Goal: Find specific fact: Find specific fact

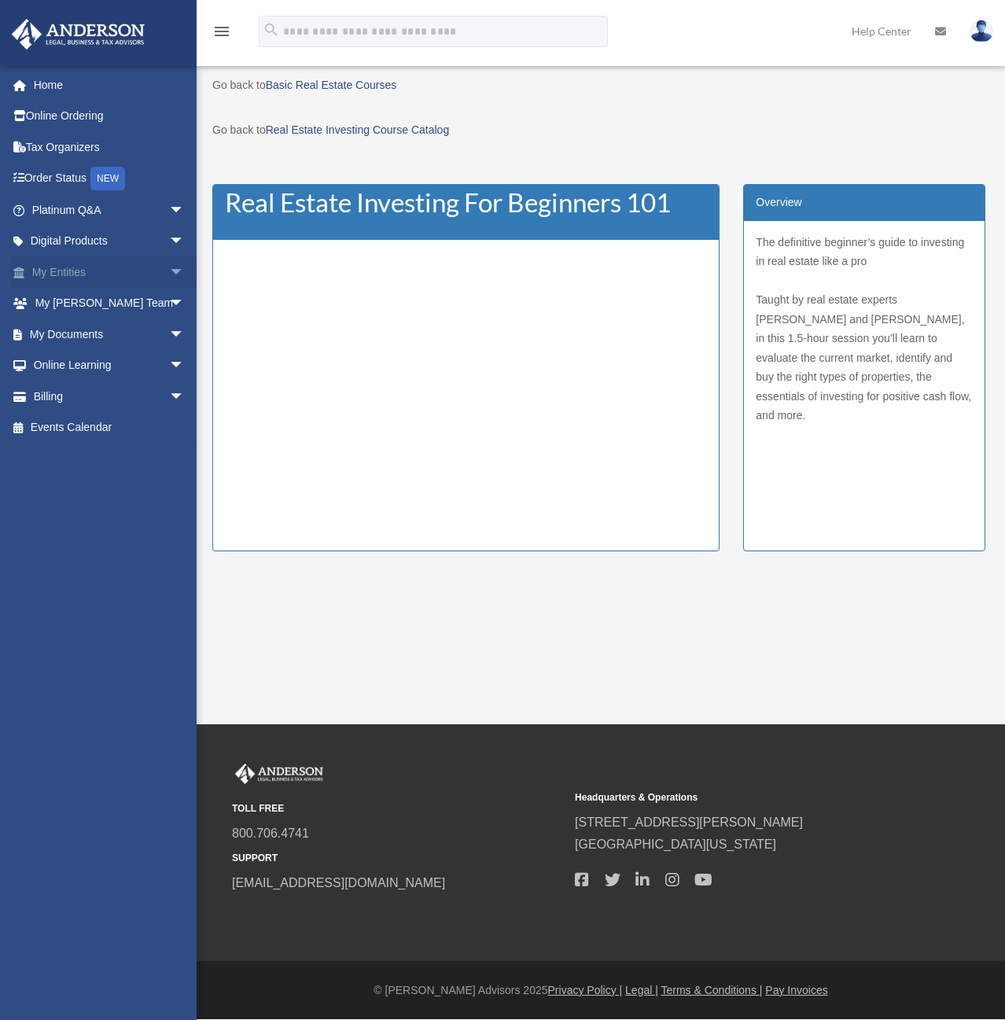
click at [169, 268] on span "arrow_drop_down" at bounding box center [184, 272] width 31 height 32
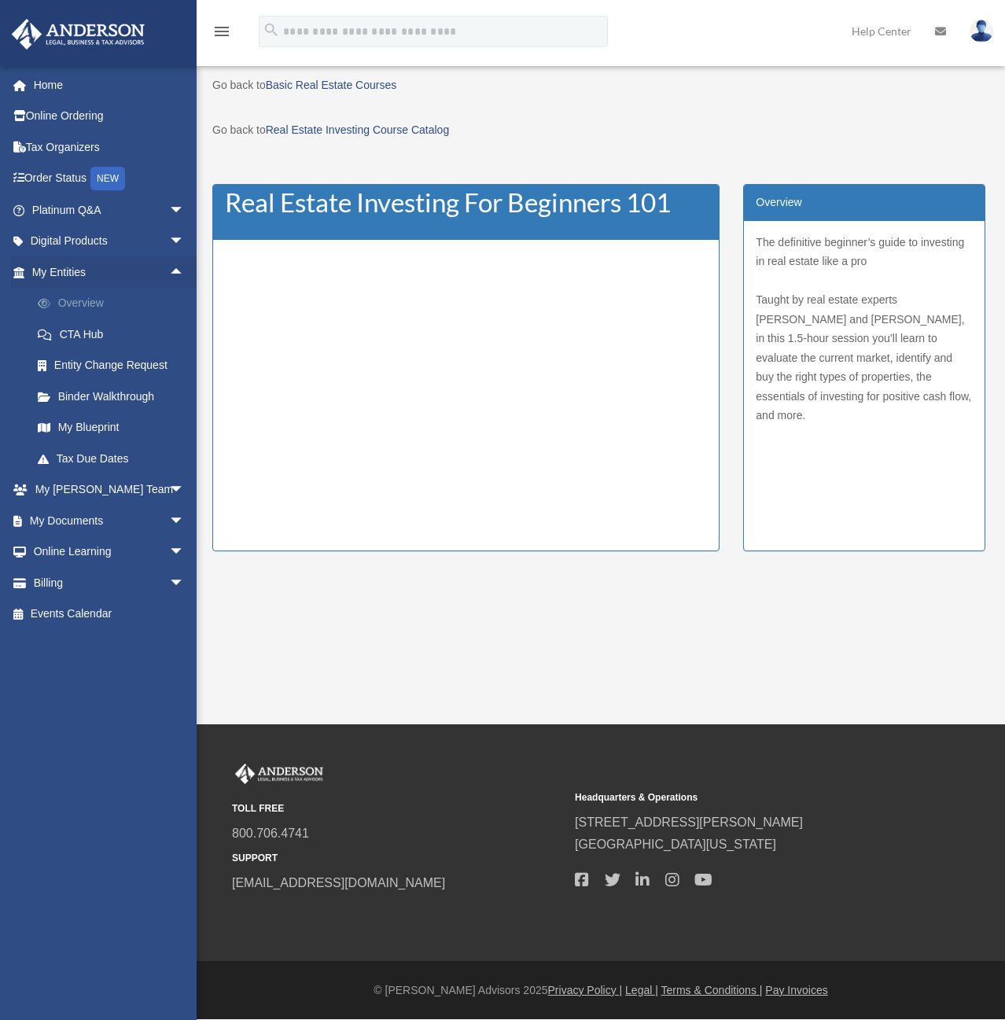
click at [68, 305] on link "Overview" at bounding box center [115, 303] width 186 height 31
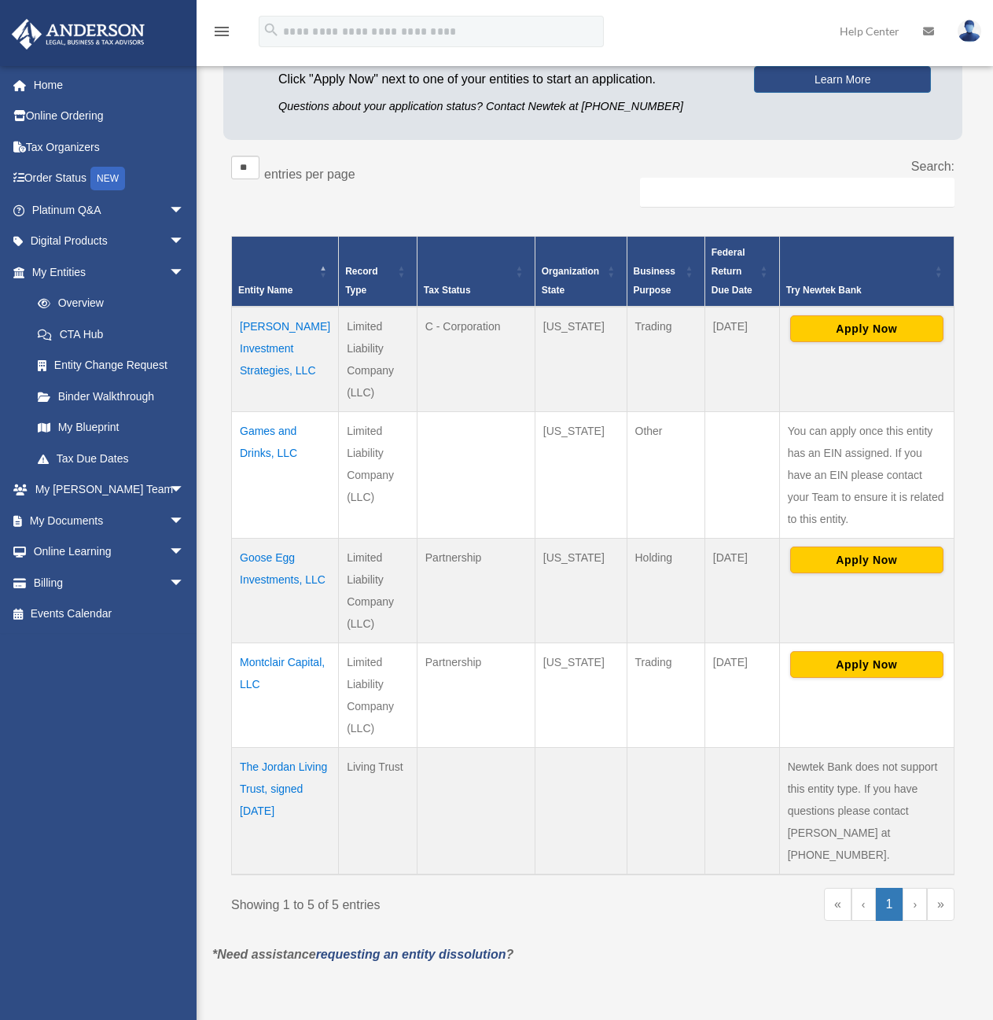
scroll to position [236, 0]
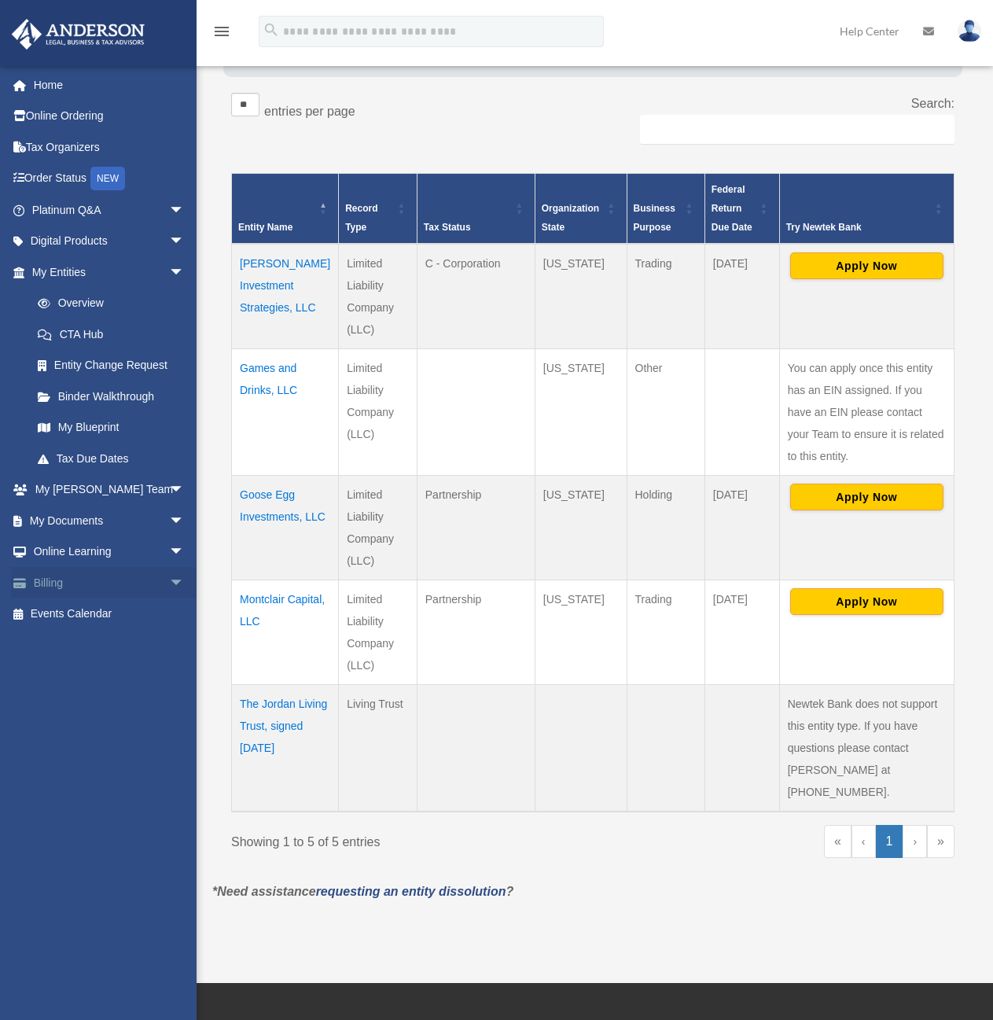
click at [169, 579] on span "arrow_drop_down" at bounding box center [184, 583] width 31 height 32
click at [101, 642] on link "Past Invoices" at bounding box center [115, 645] width 186 height 31
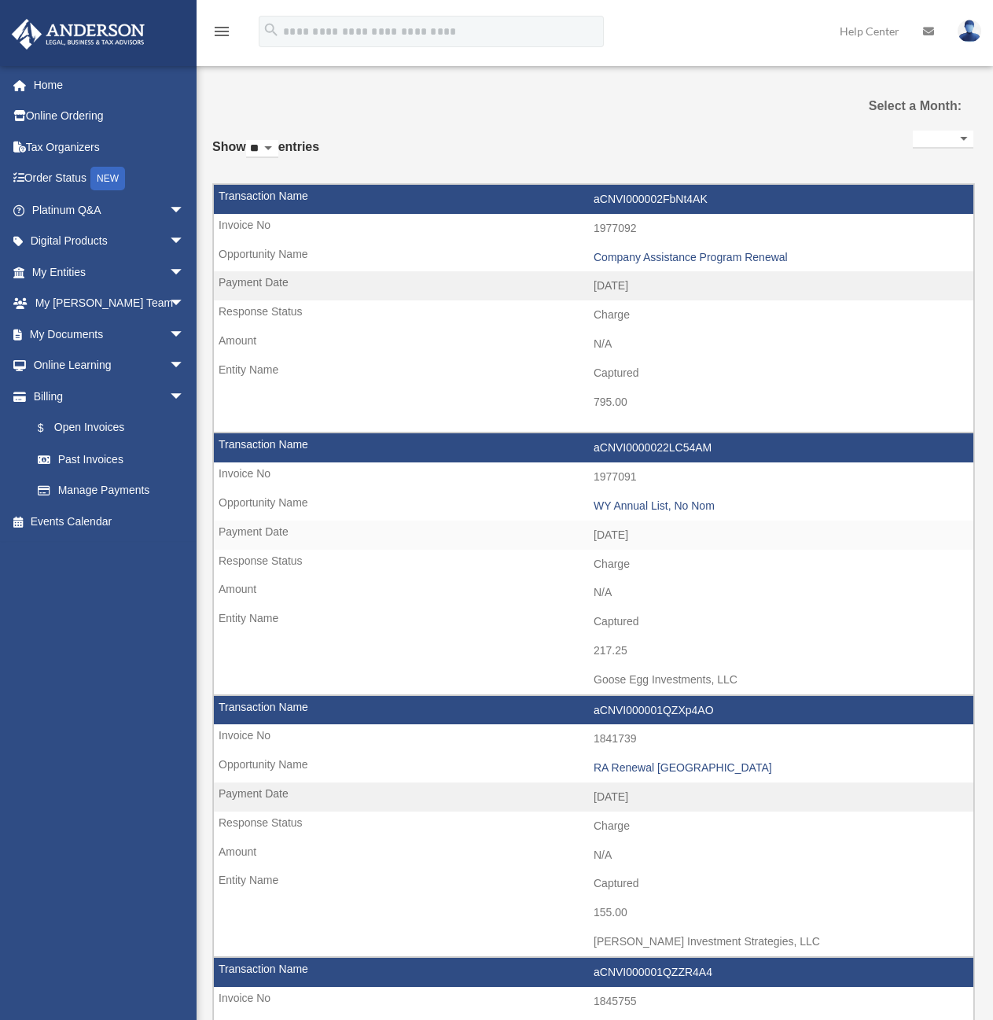
select select
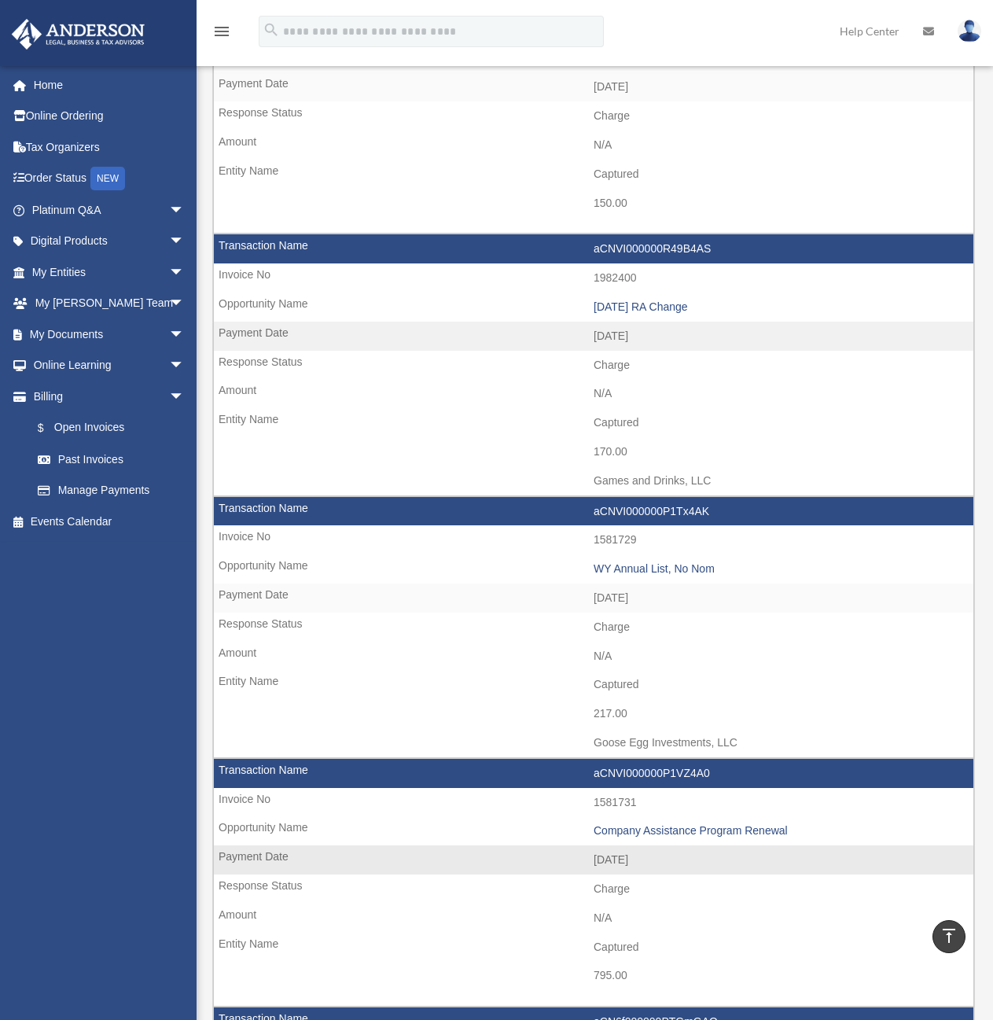
scroll to position [1494, 0]
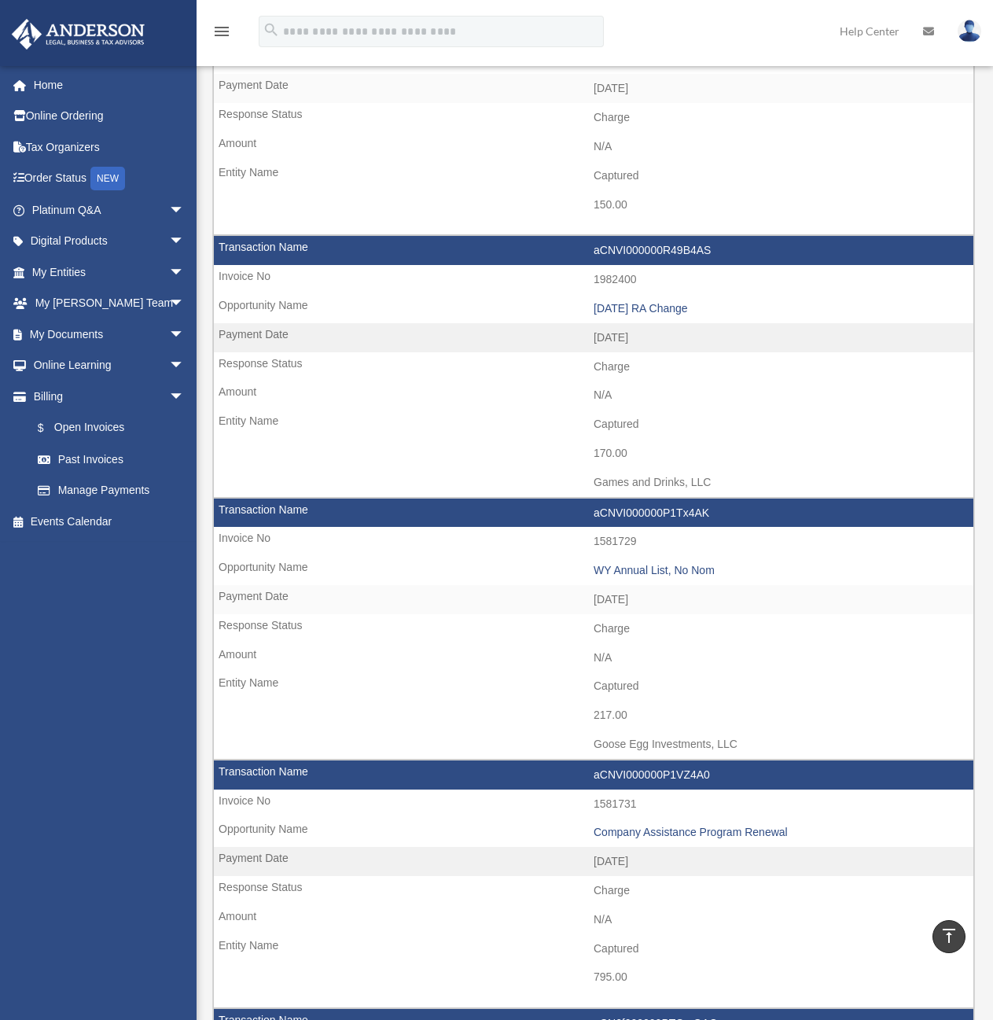
click at [628, 24] on div "menu search Site Menu add emailj3@gmail.com My Profile Reset Password Logout He…" at bounding box center [496, 38] width 969 height 53
click at [169, 273] on span "arrow_drop_down" at bounding box center [184, 272] width 31 height 32
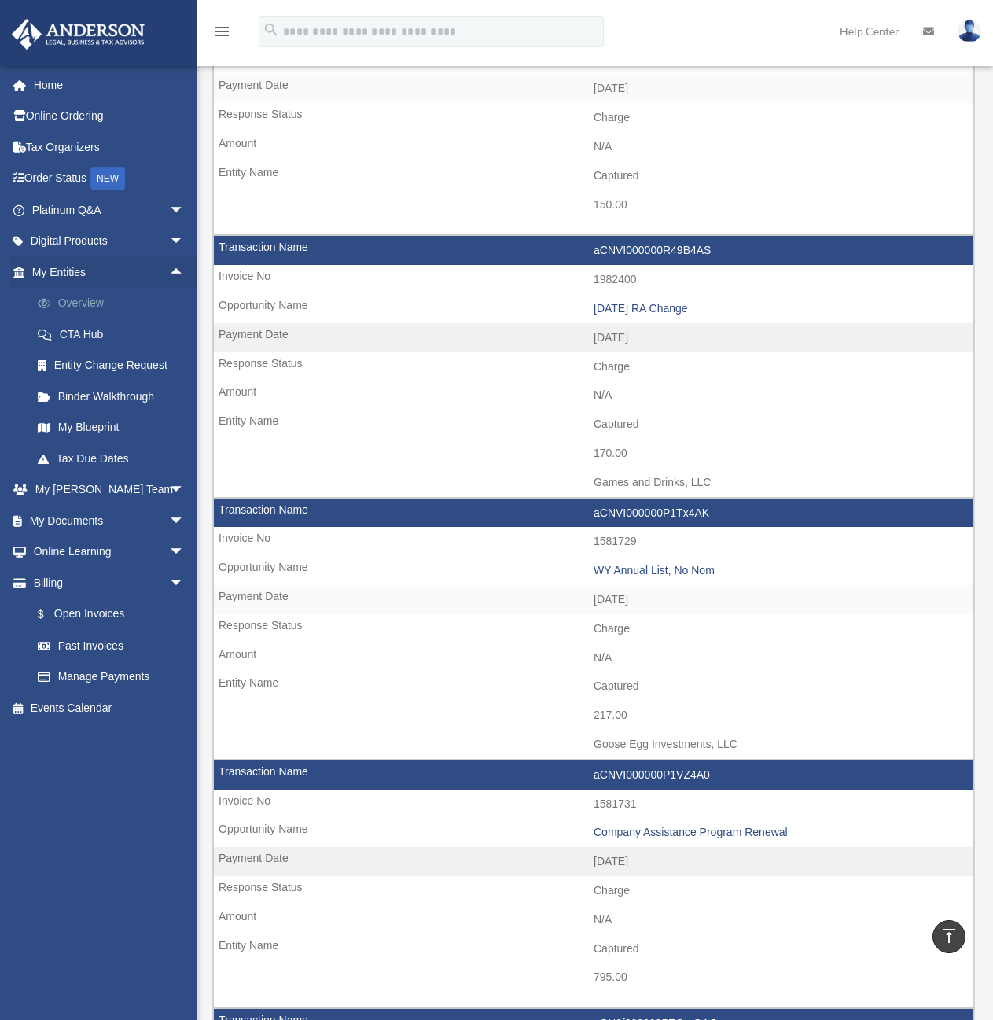
click at [88, 292] on link "Overview" at bounding box center [115, 303] width 186 height 31
click at [77, 300] on link "Overview" at bounding box center [115, 303] width 186 height 31
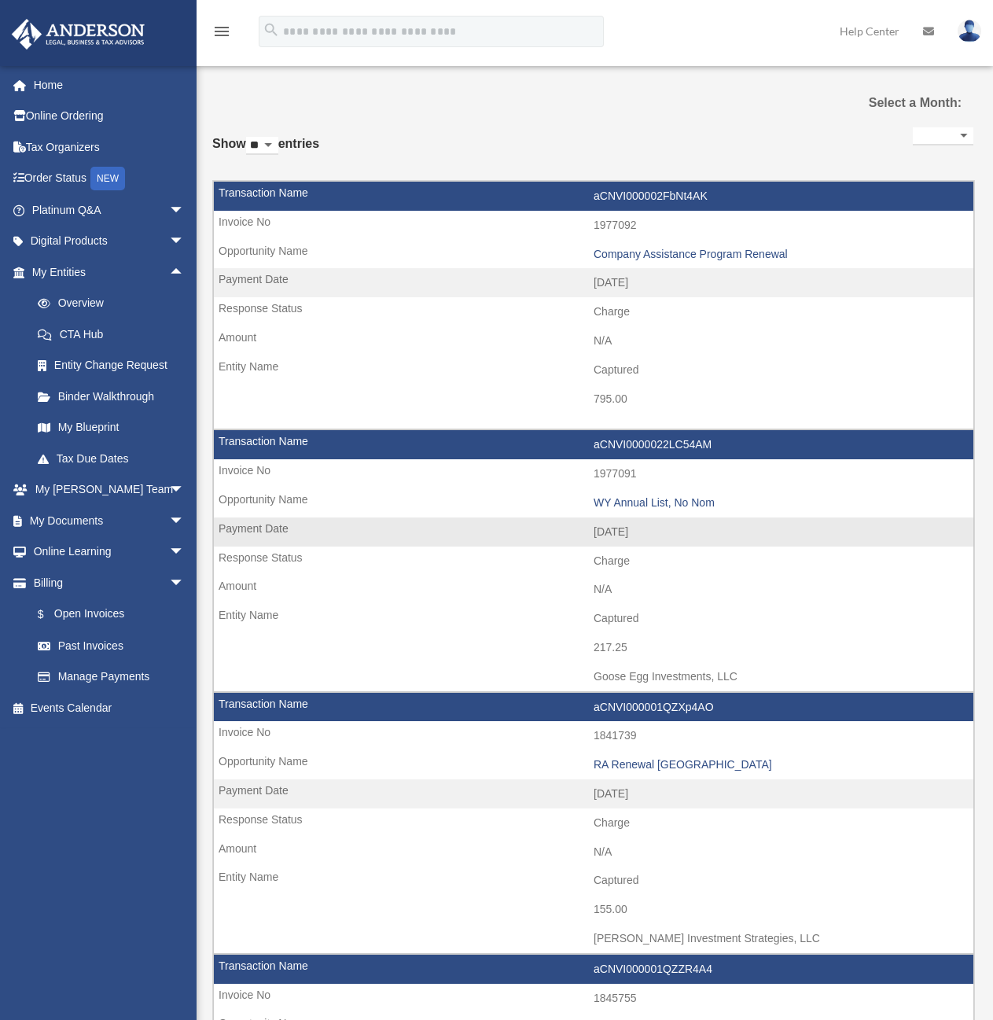
scroll to position [0, 0]
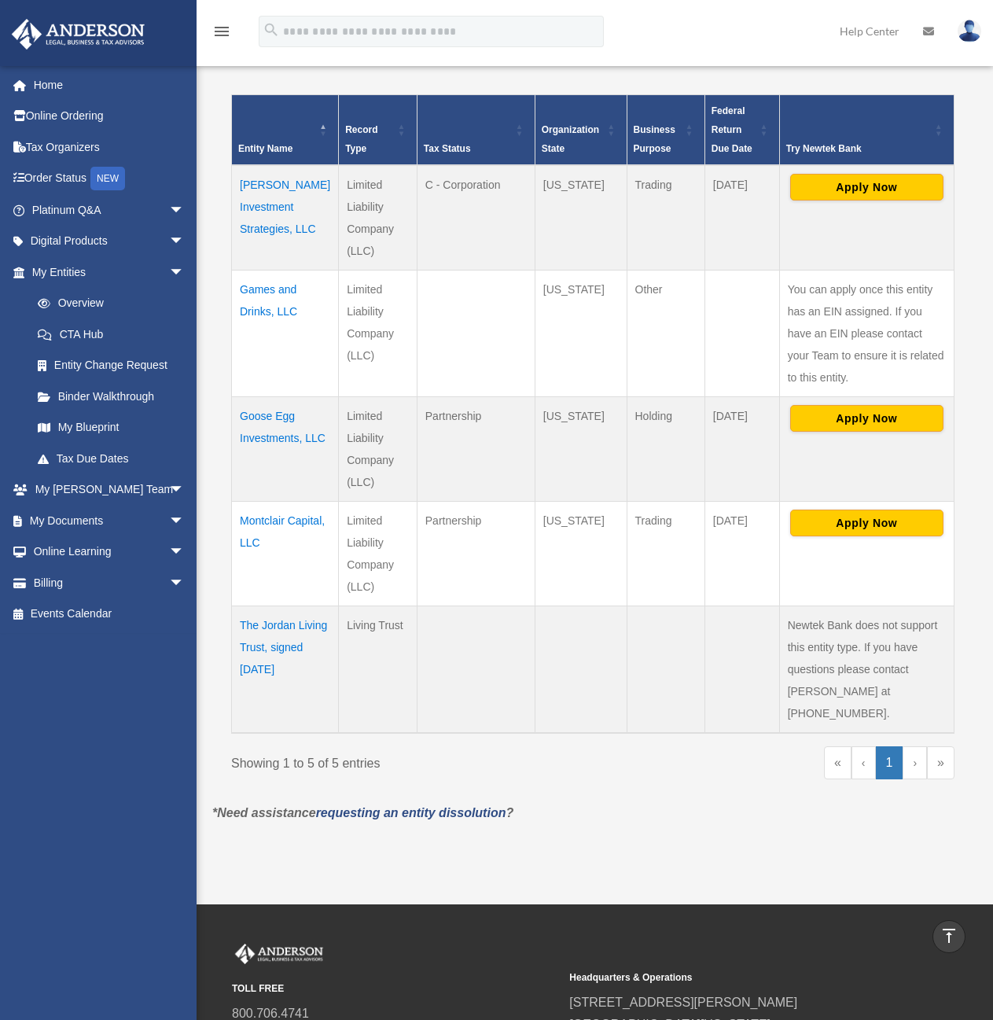
scroll to position [236, 0]
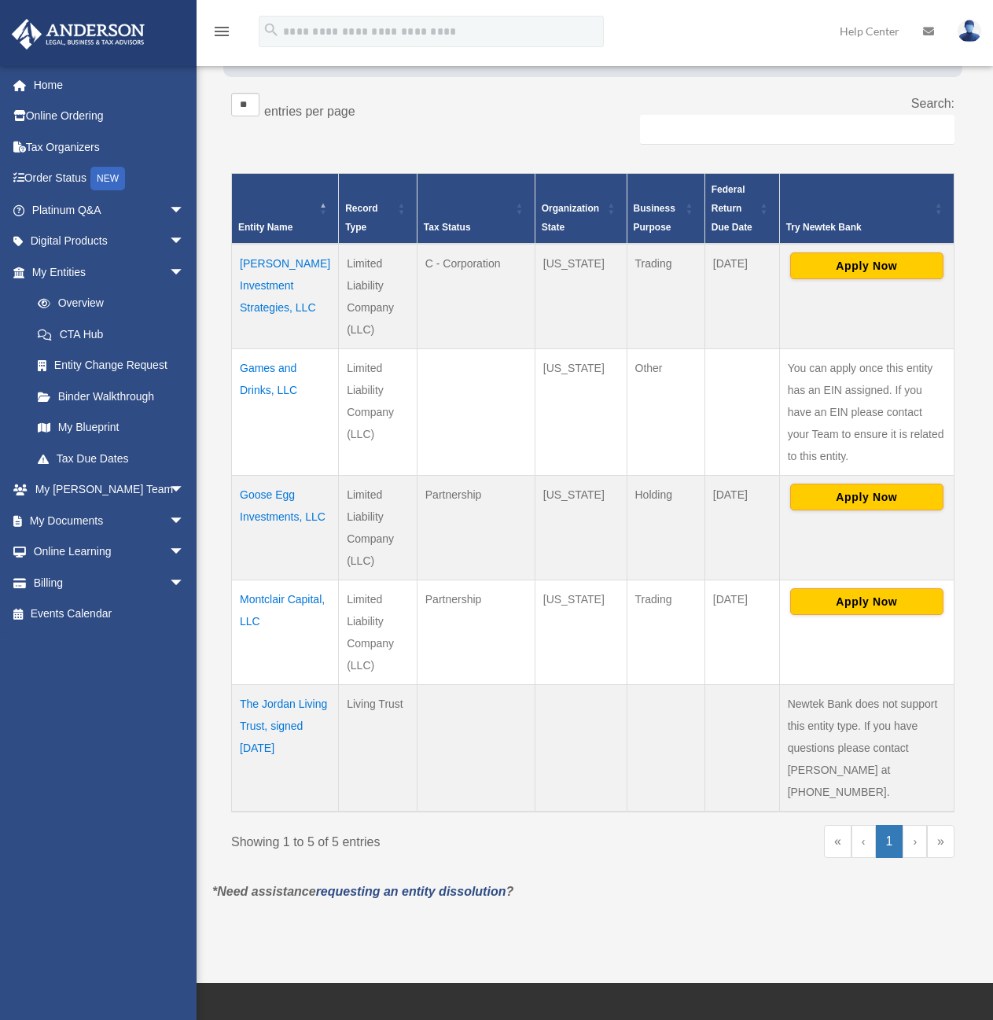
click at [259, 620] on td "Montclair Capital, LLC" at bounding box center [285, 631] width 107 height 105
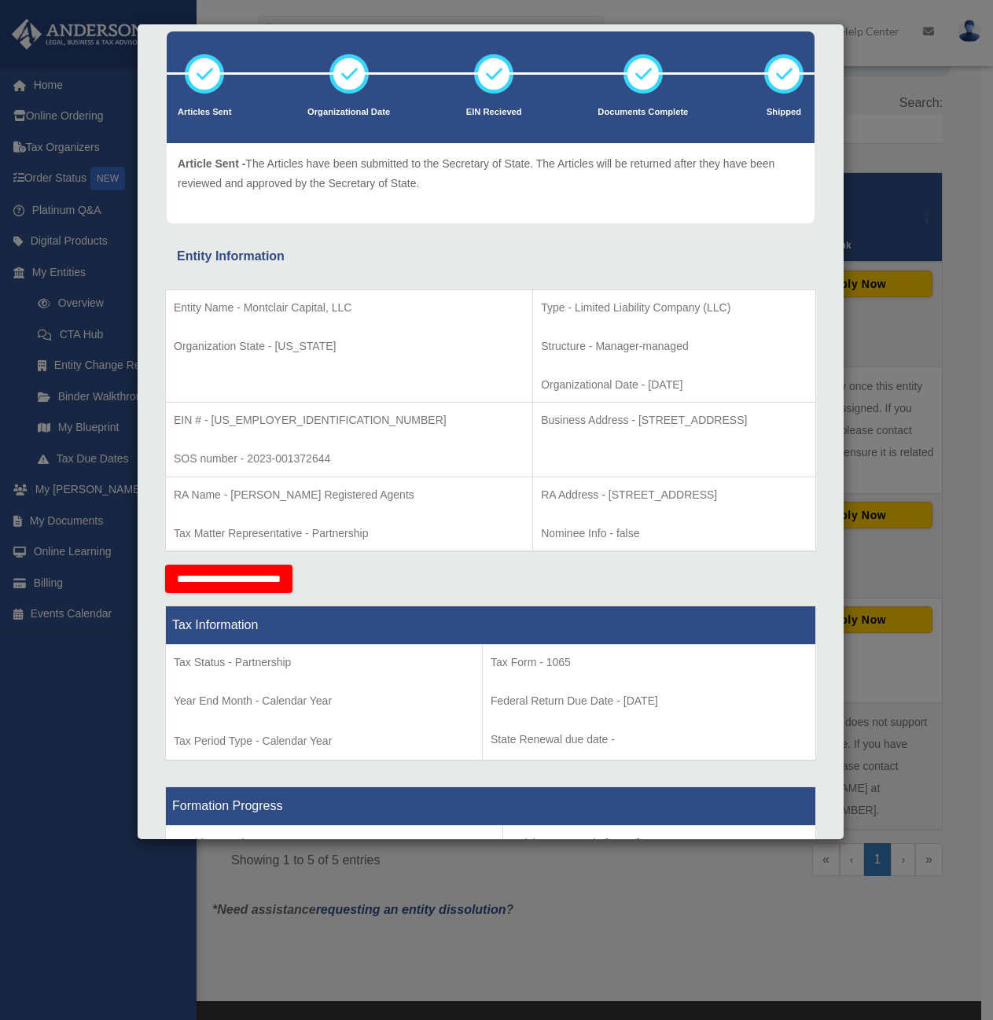
scroll to position [0, 0]
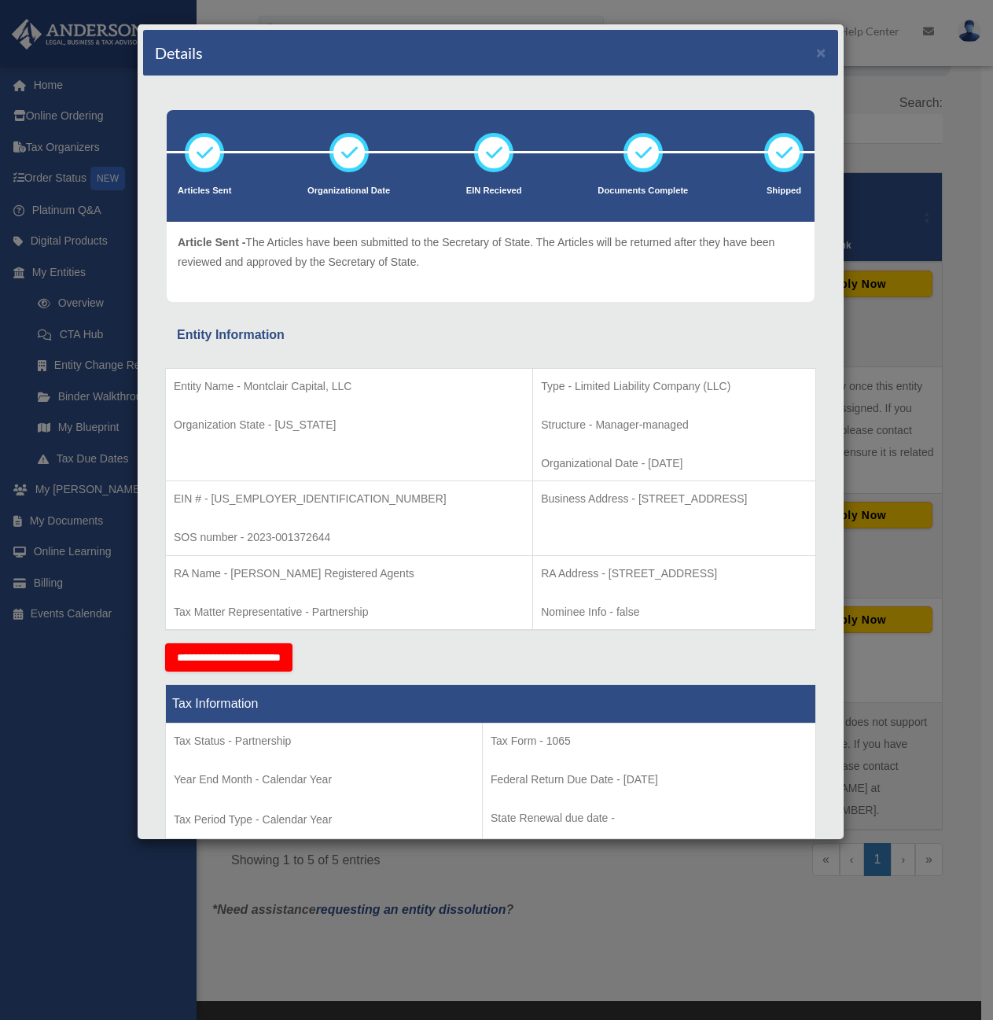
click at [295, 511] on td "EIN # - 93-4764154 SOS number - 2023-001372644" at bounding box center [349, 518] width 367 height 75
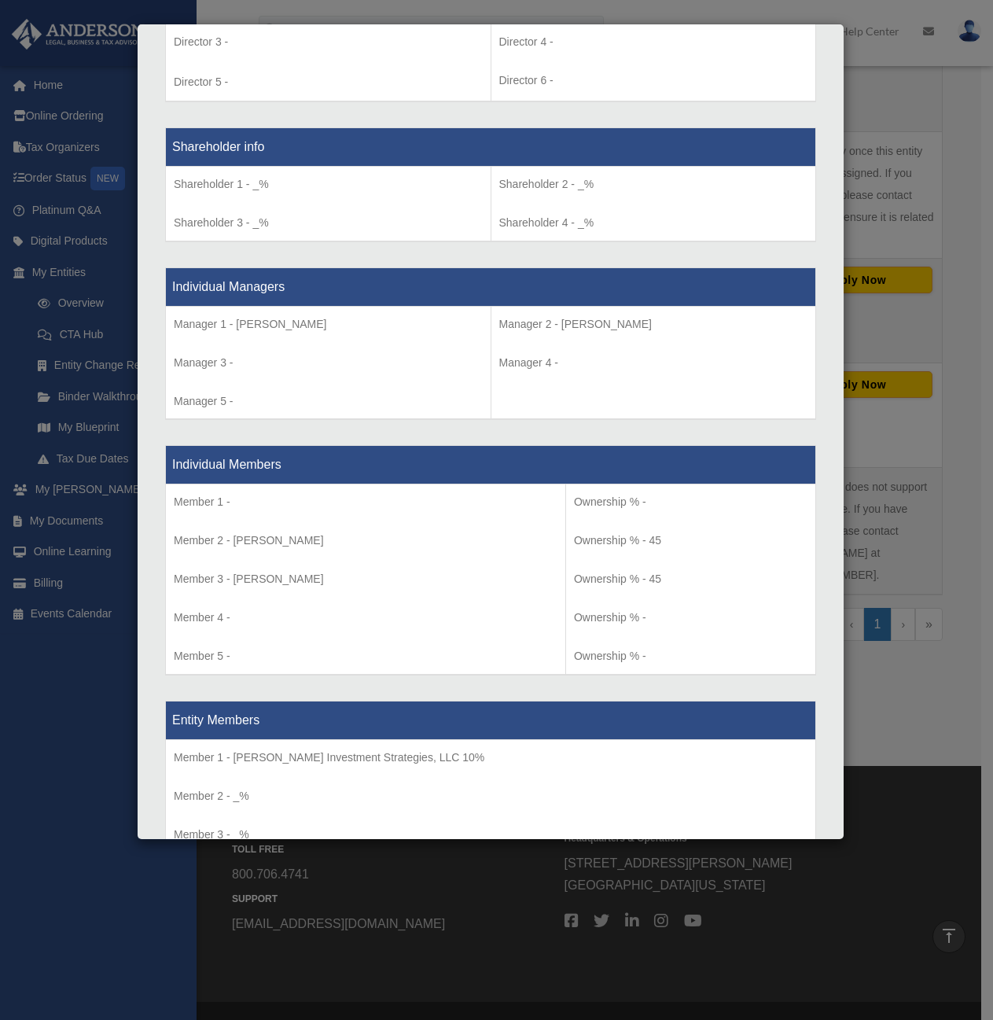
scroll to position [1474, 0]
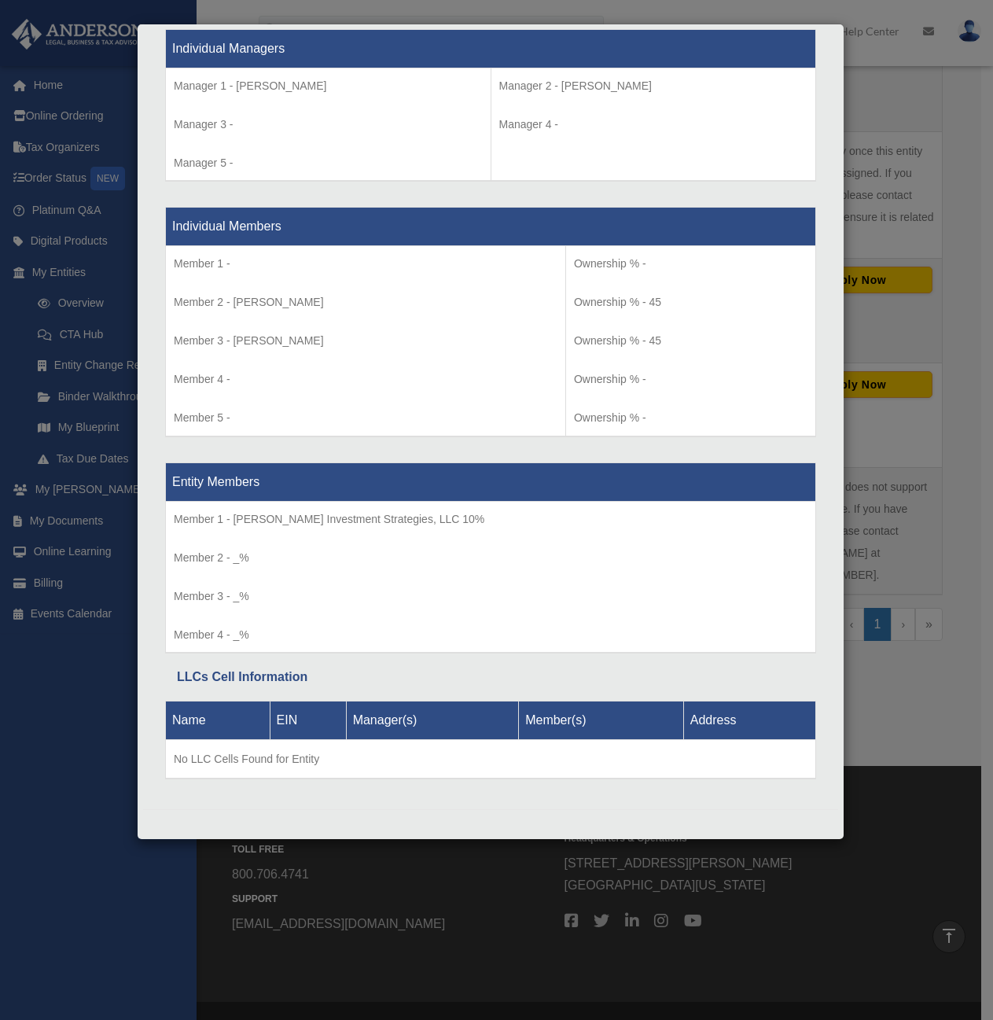
click at [924, 690] on div "Details × Articles Sent Organizational Date" at bounding box center [496, 510] width 993 height 1020
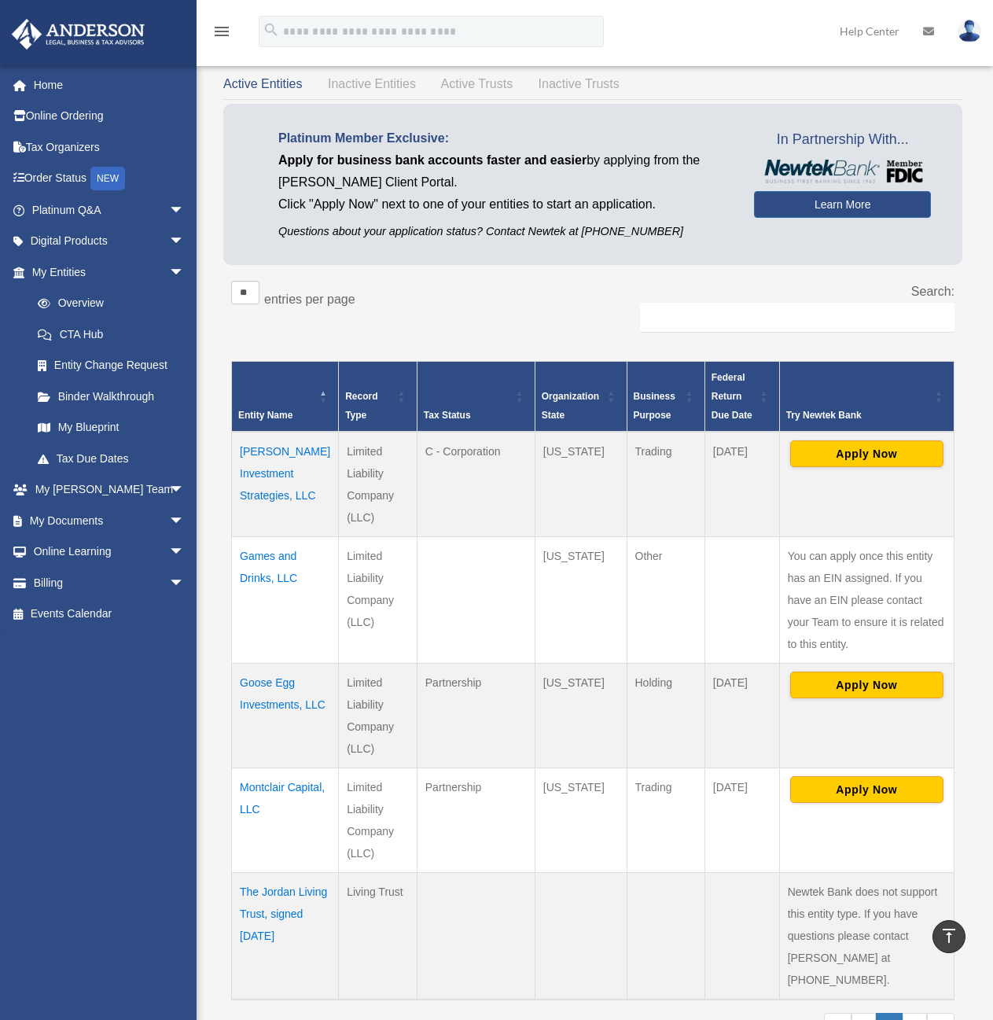
scroll to position [0, 0]
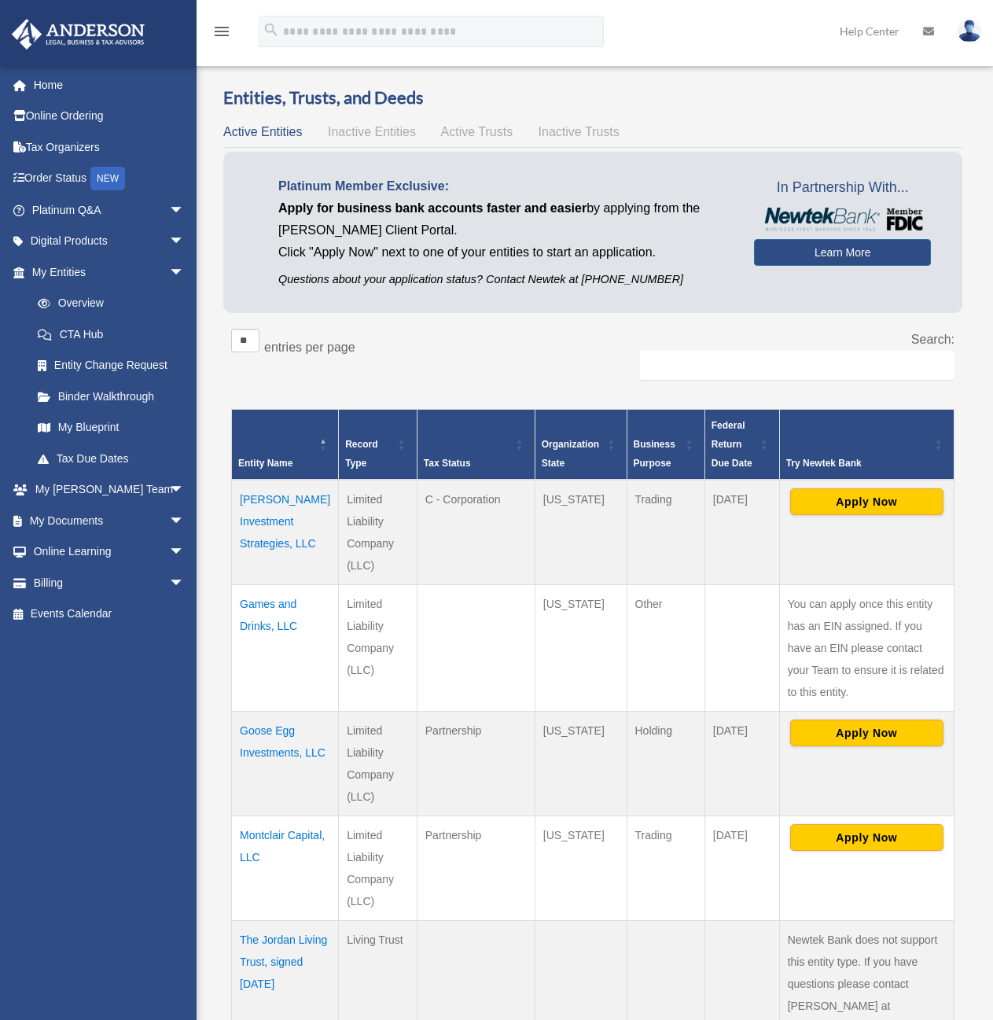
click at [267, 542] on td "[PERSON_NAME] Investment Strategies, LLC" at bounding box center [285, 532] width 107 height 105
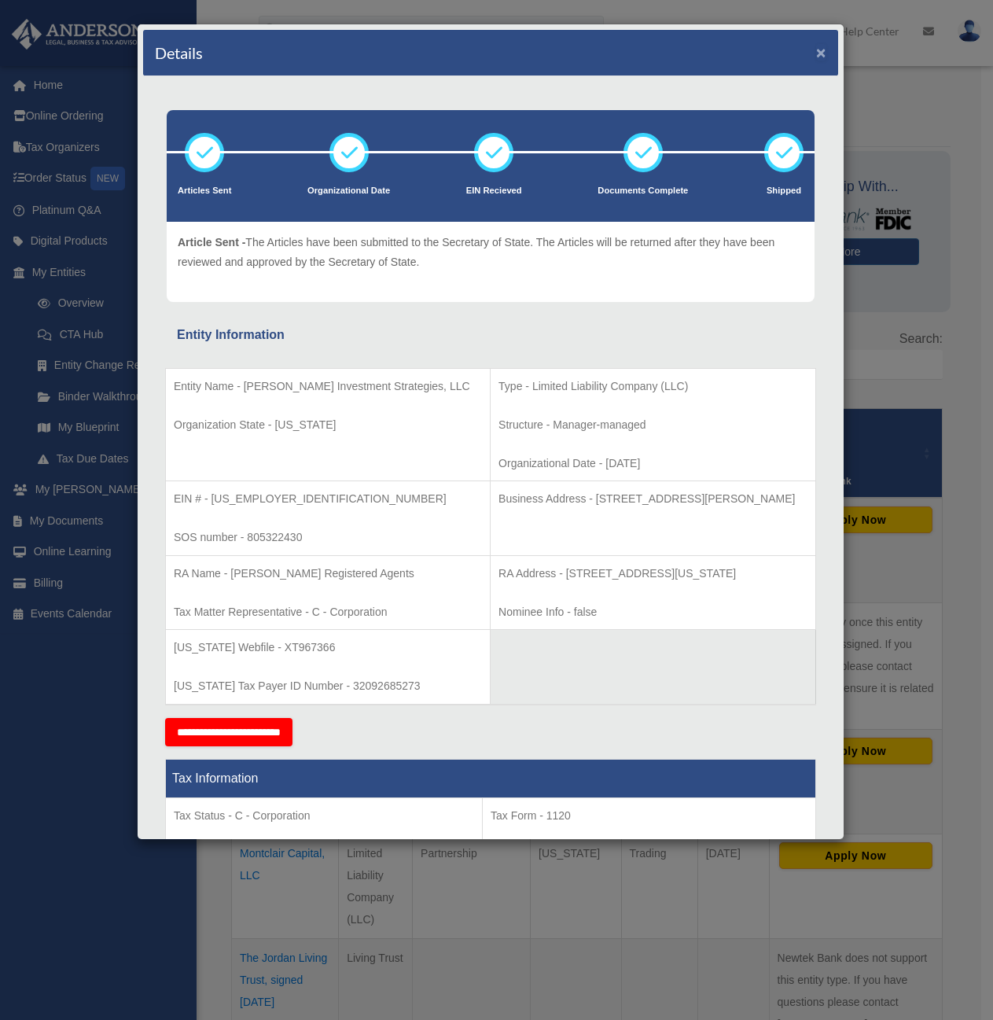
click at [816, 53] on button "×" at bounding box center [821, 52] width 10 height 17
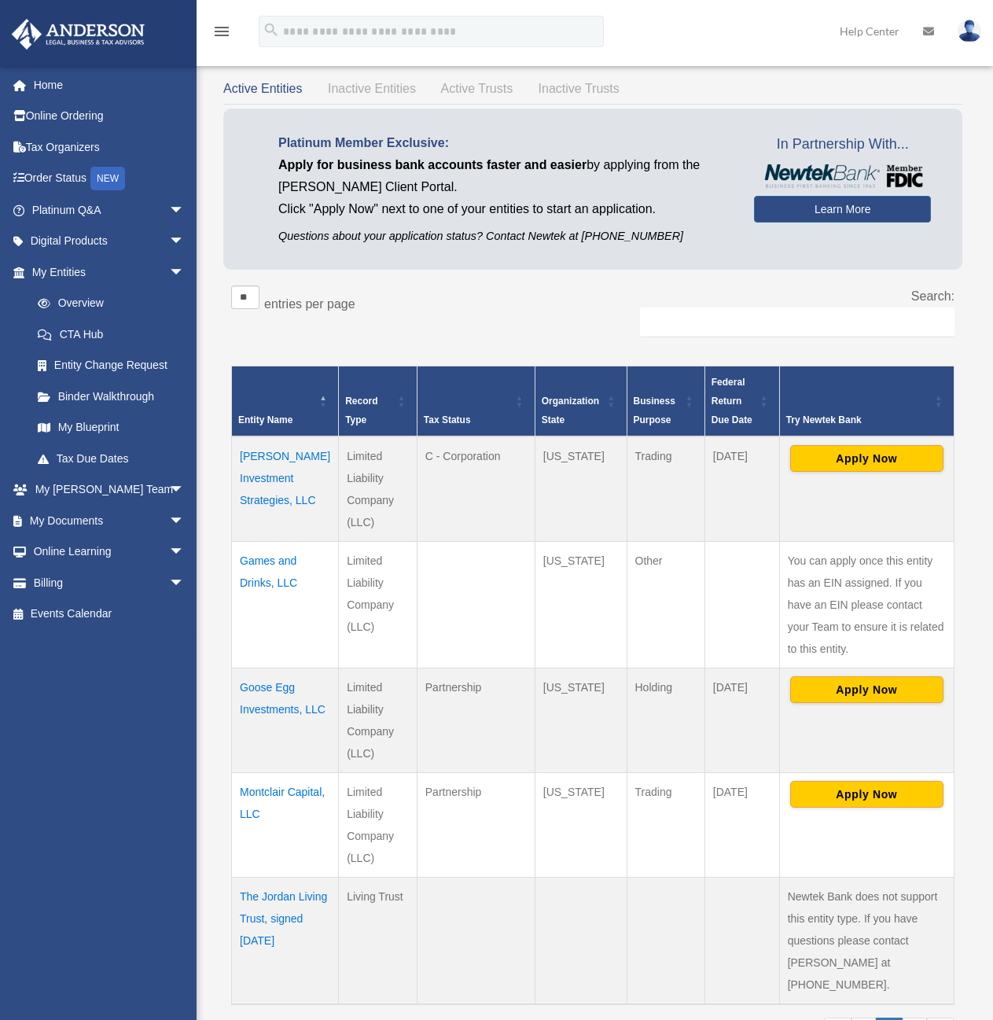
scroll to position [236, 0]
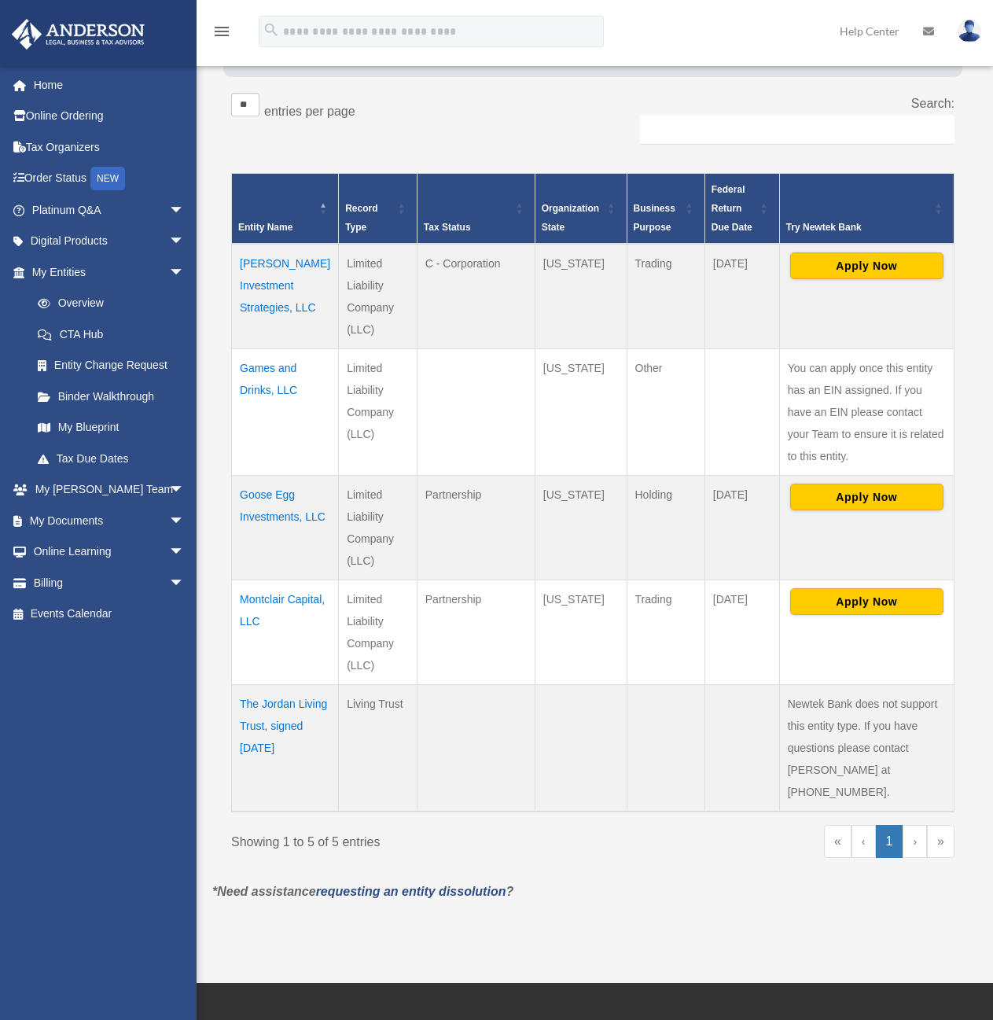
click at [276, 624] on td "Montclair Capital, LLC" at bounding box center [285, 631] width 107 height 105
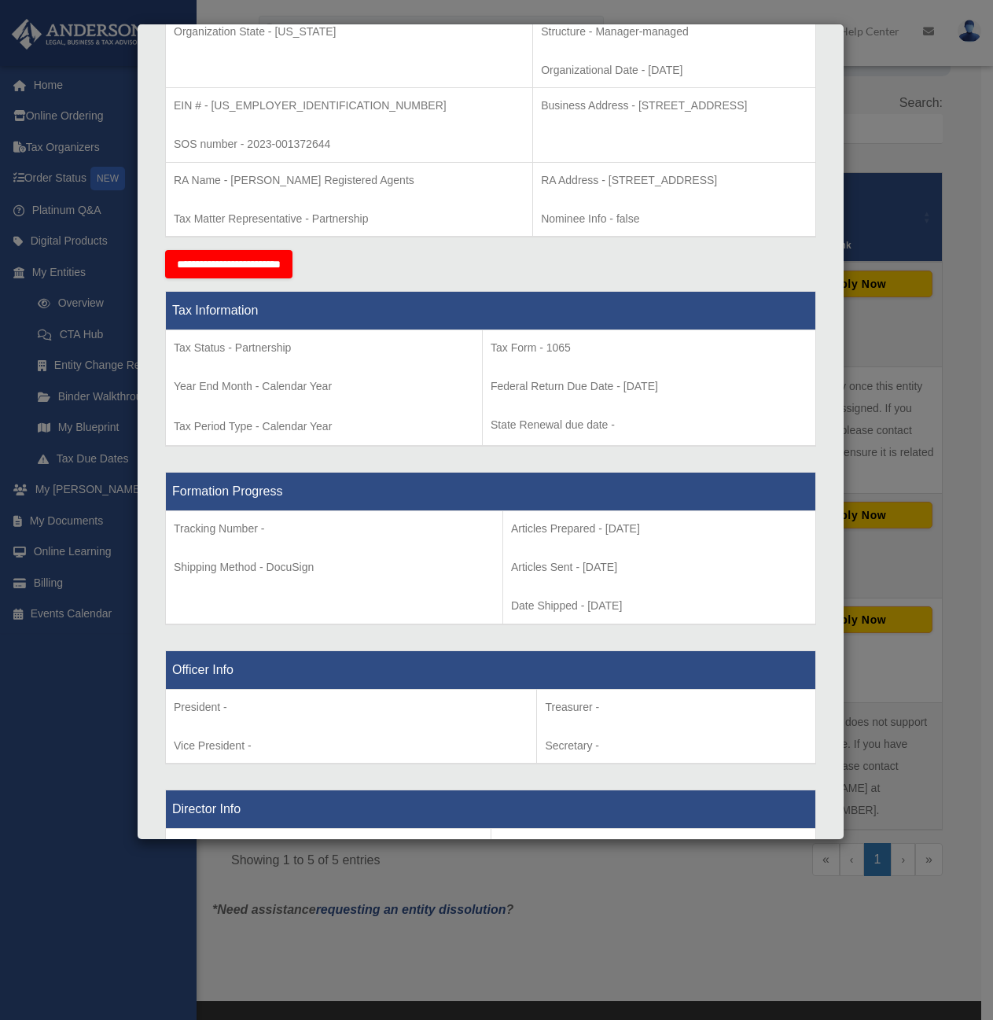
scroll to position [0, 0]
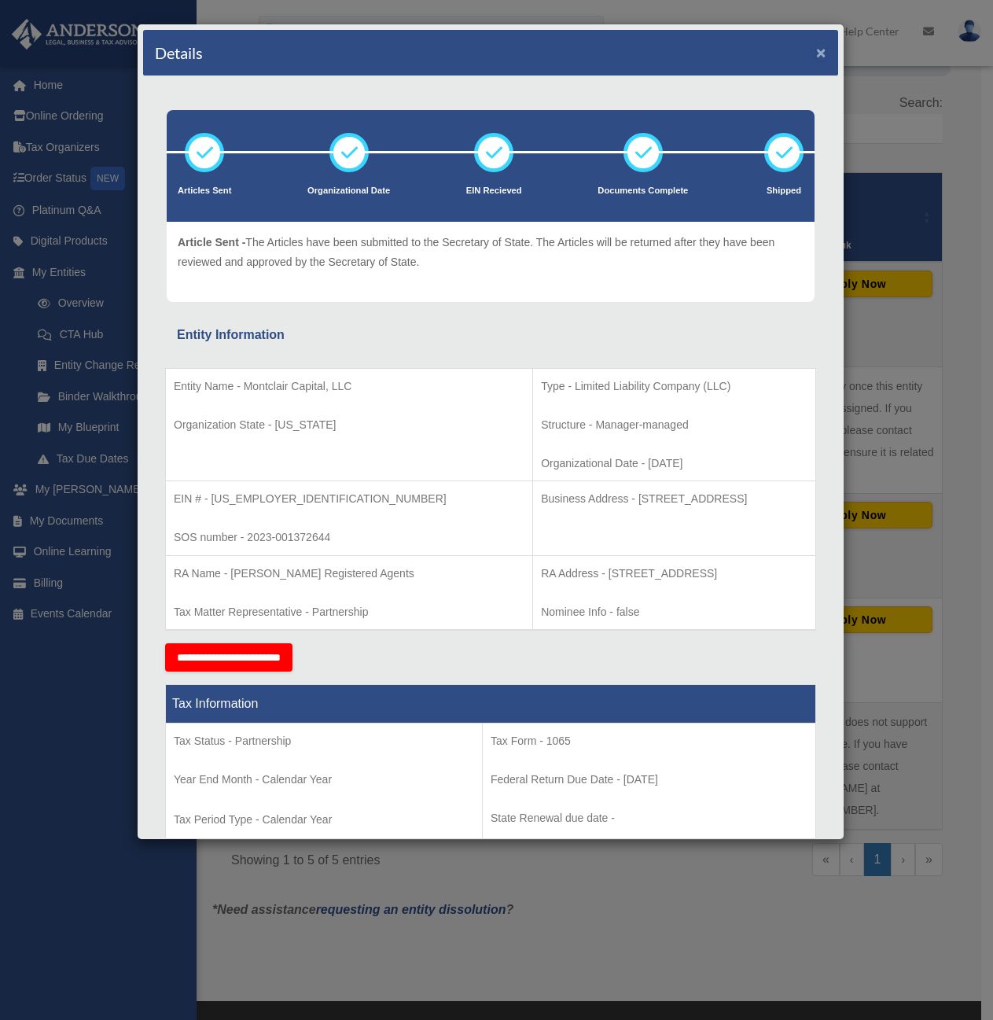
click at [816, 55] on button "×" at bounding box center [821, 52] width 10 height 17
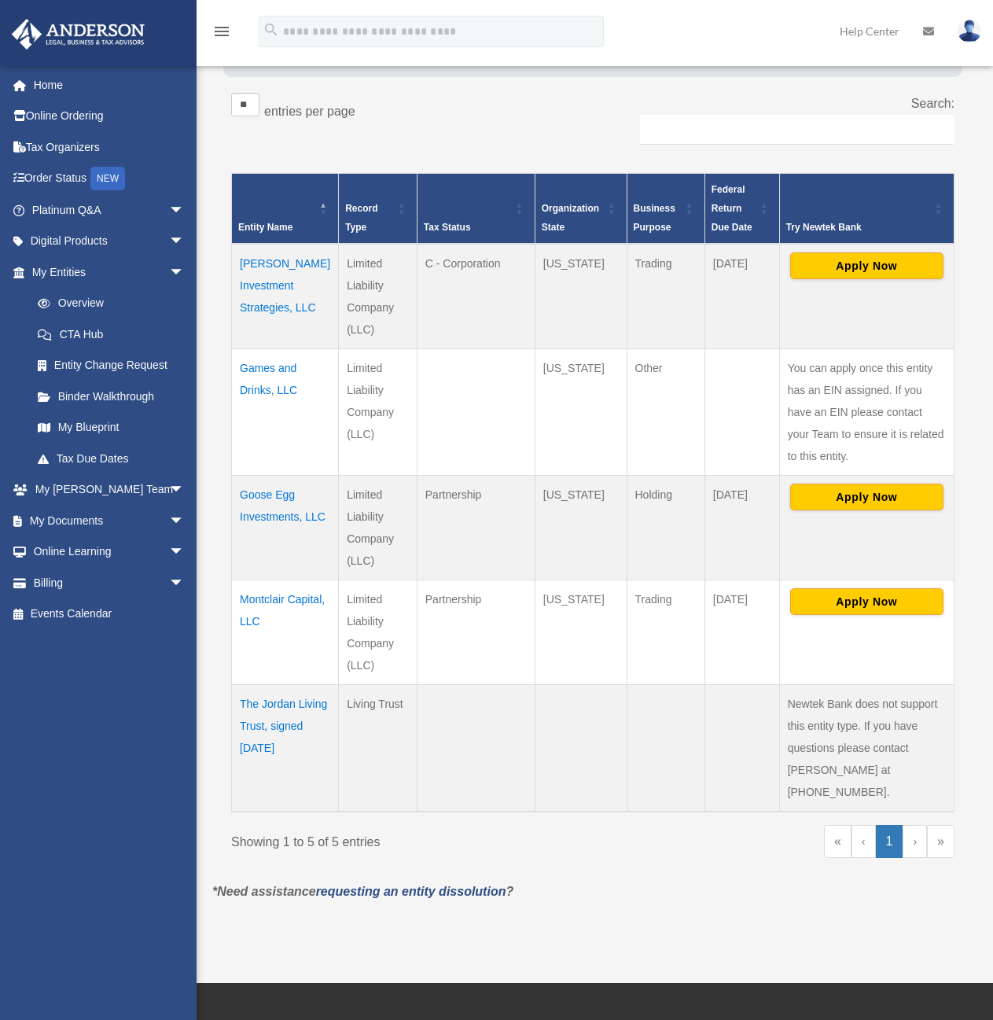
click at [267, 619] on td "Montclair Capital, LLC" at bounding box center [285, 631] width 107 height 105
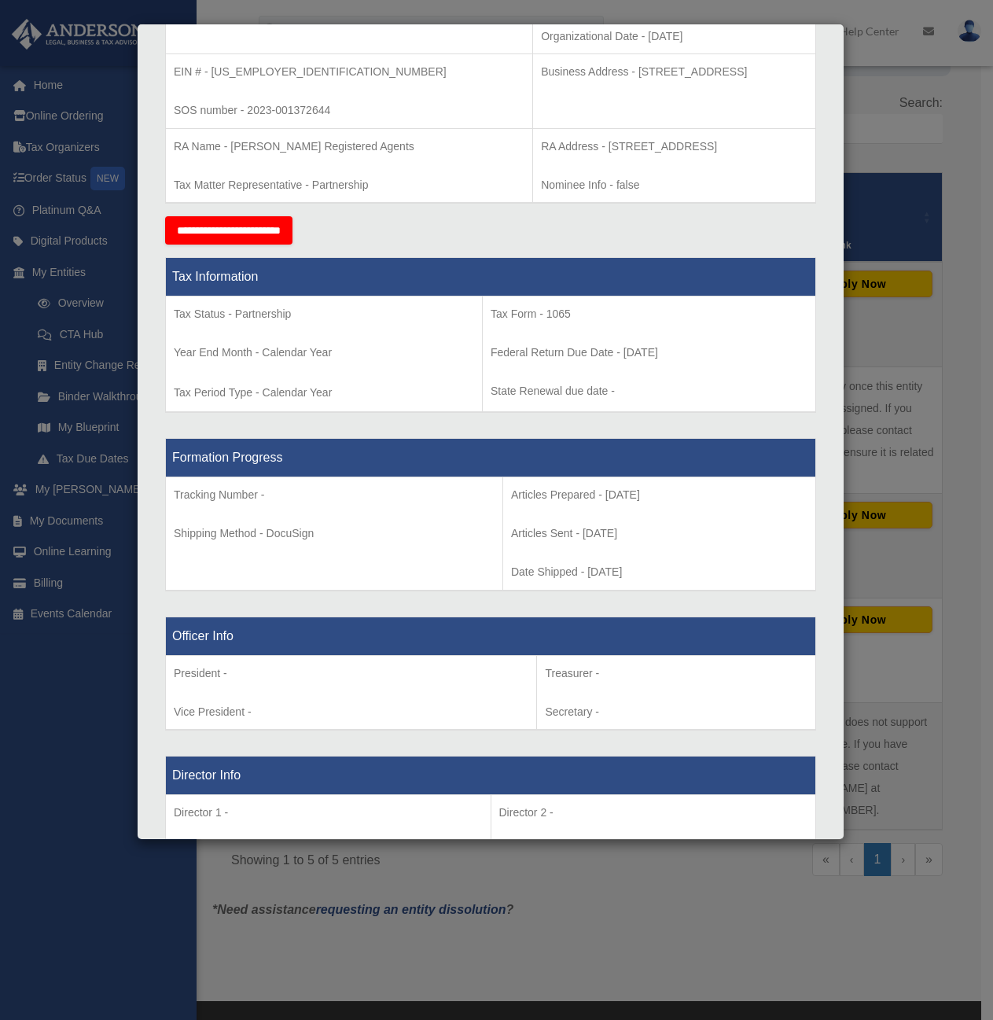
scroll to position [472, 0]
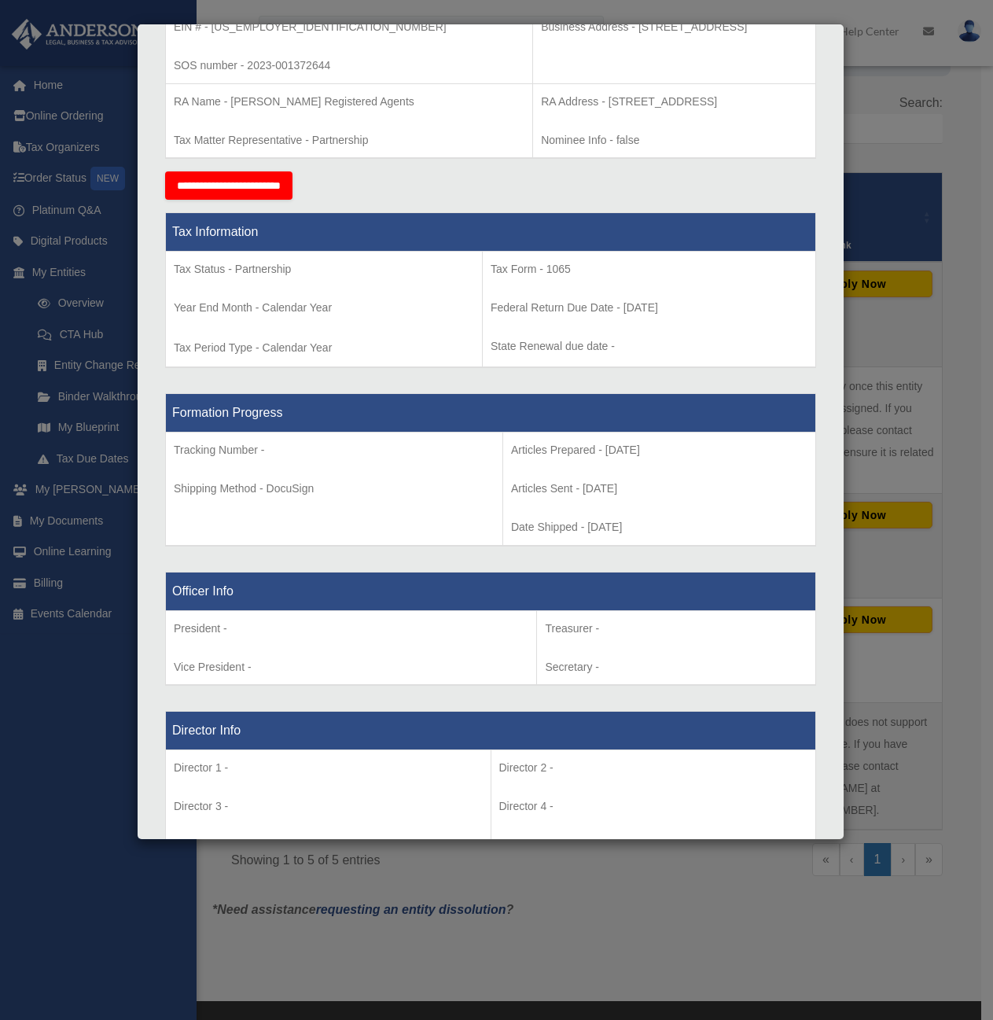
click at [895, 147] on div "Details × Articles Sent Organizational Date" at bounding box center [496, 510] width 993 height 1020
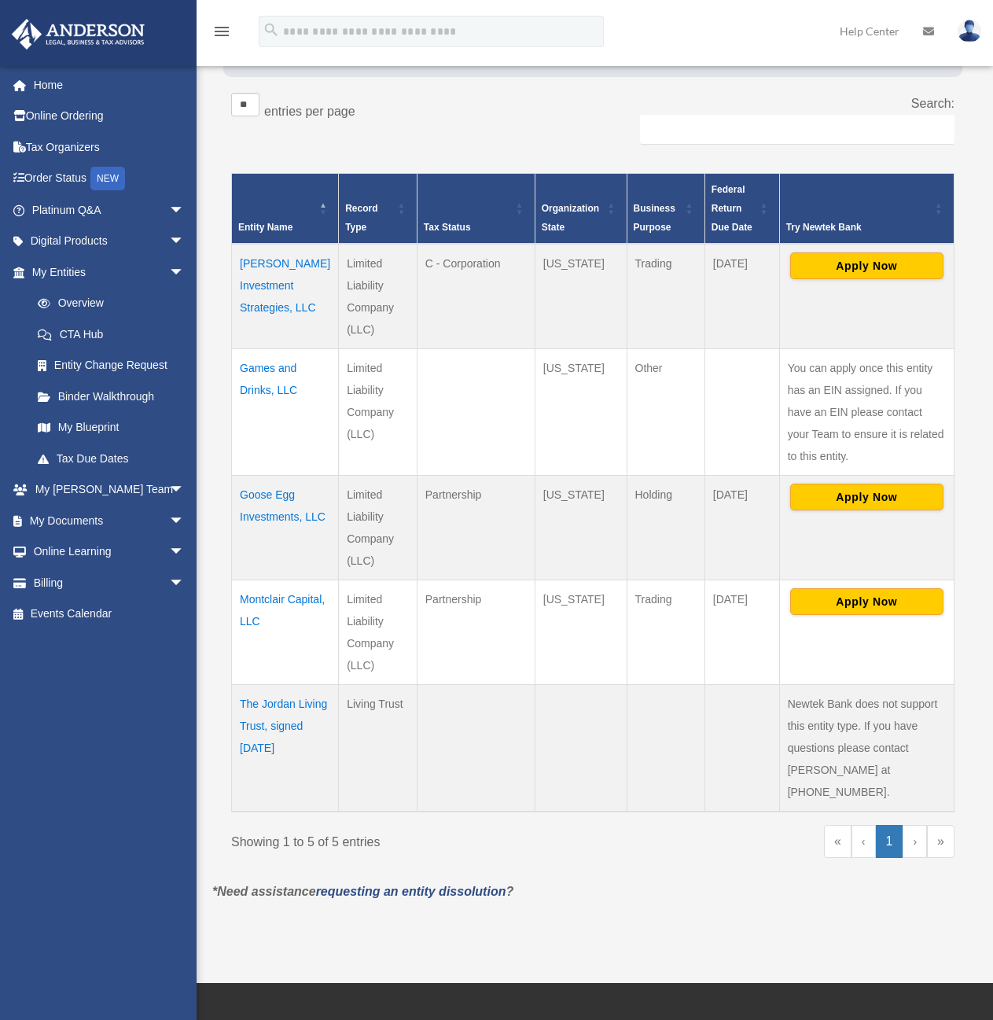
click at [270, 285] on td "[PERSON_NAME] Investment Strategies, LLC" at bounding box center [285, 296] width 107 height 105
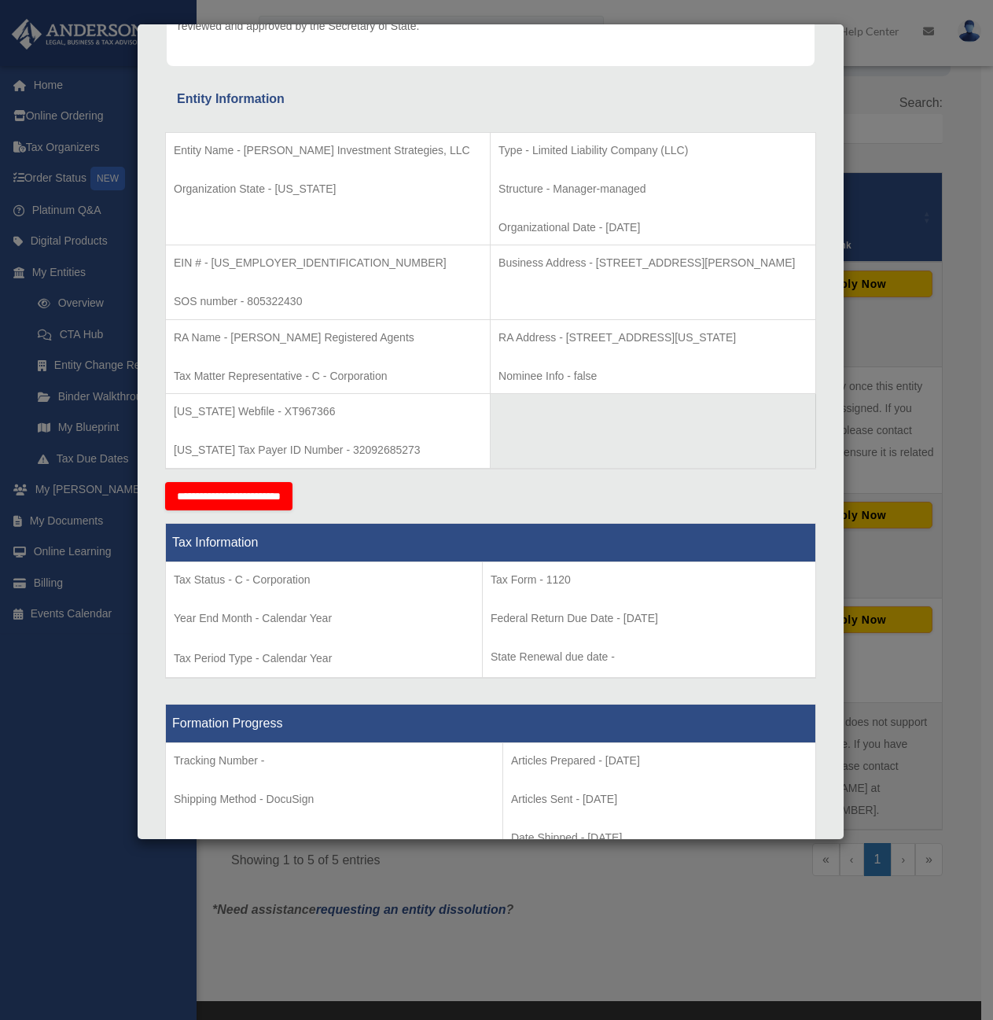
scroll to position [157, 0]
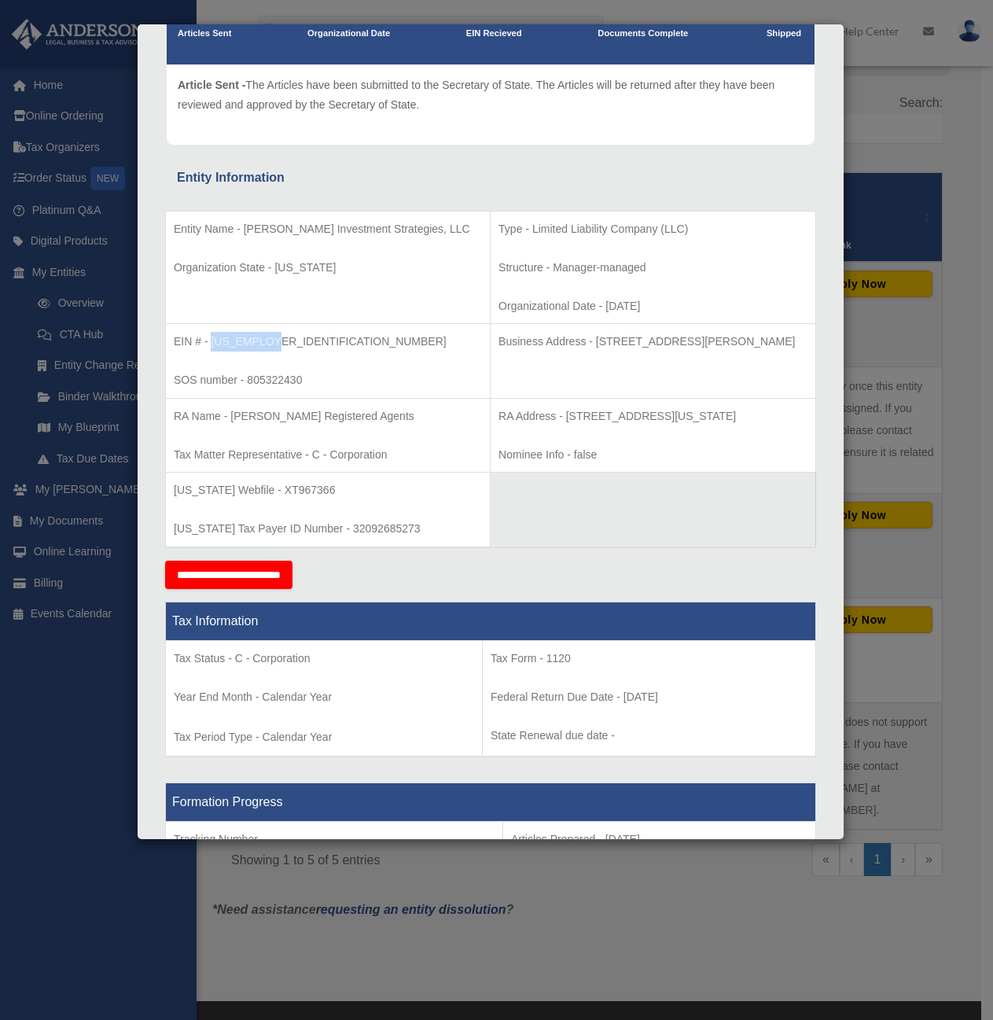
drag, startPoint x: 263, startPoint y: 346, endPoint x: 212, endPoint y: 348, distance: 51.2
click at [212, 348] on p "EIN # - 93-4822705" at bounding box center [328, 342] width 308 height 20
copy p "93-4822705"
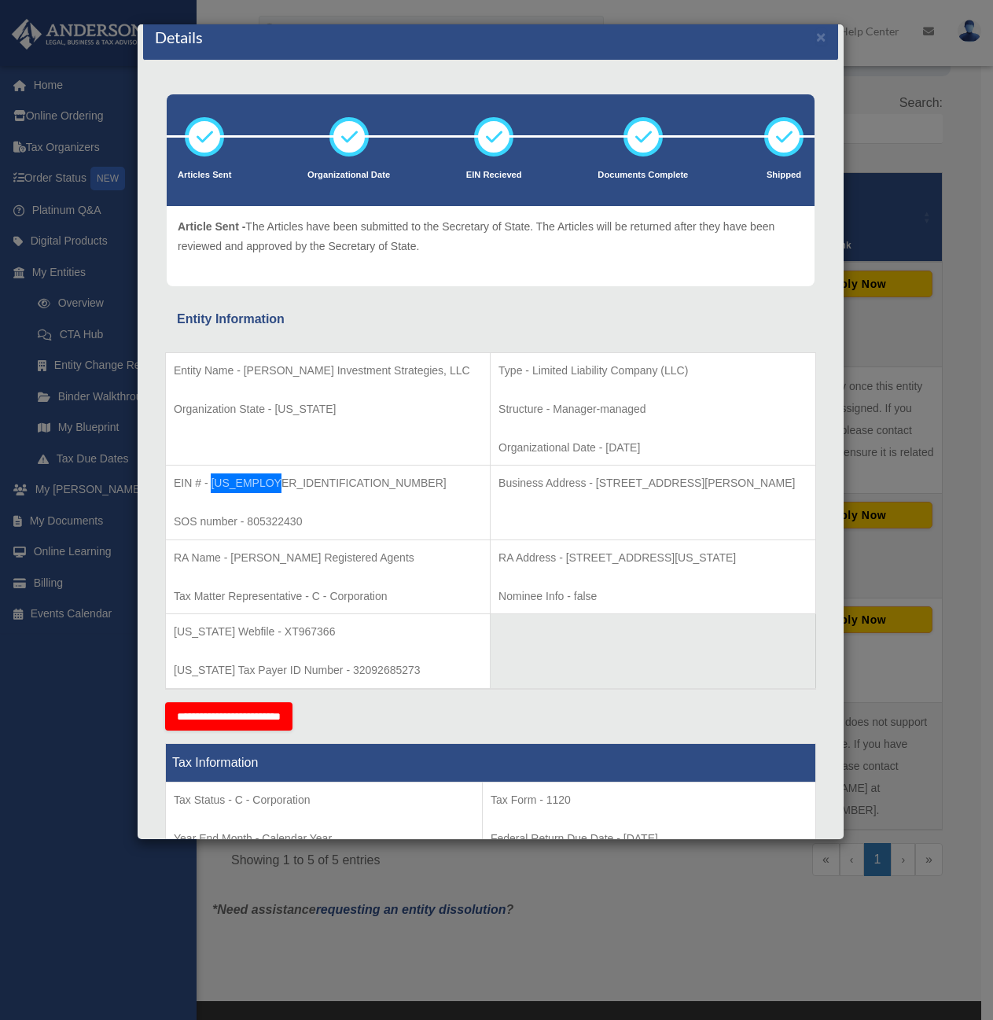
scroll to position [0, 0]
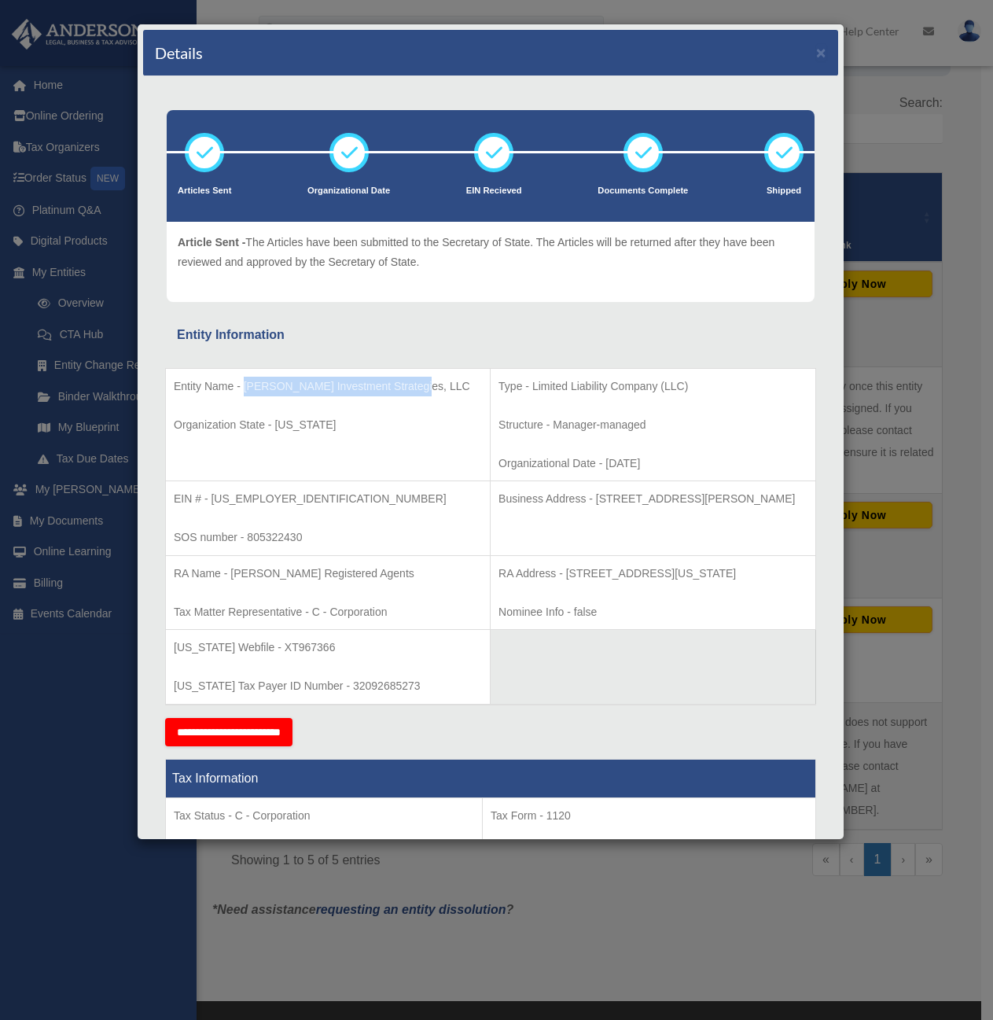
drag, startPoint x: 245, startPoint y: 391, endPoint x: 421, endPoint y: 384, distance: 176.3
click at [421, 384] on p "Entity Name - Dunbar Investment Strategies, LLC" at bounding box center [328, 387] width 308 height 20
copy p "[PERSON_NAME] Investment Strategies, LLC"
drag, startPoint x: 509, startPoint y: 572, endPoint x: 574, endPoint y: 573, distance: 64.5
click at [574, 573] on p "RA Address - 440 Louisiana, Suite 952, Houston, TX 77002" at bounding box center [652, 574] width 309 height 20
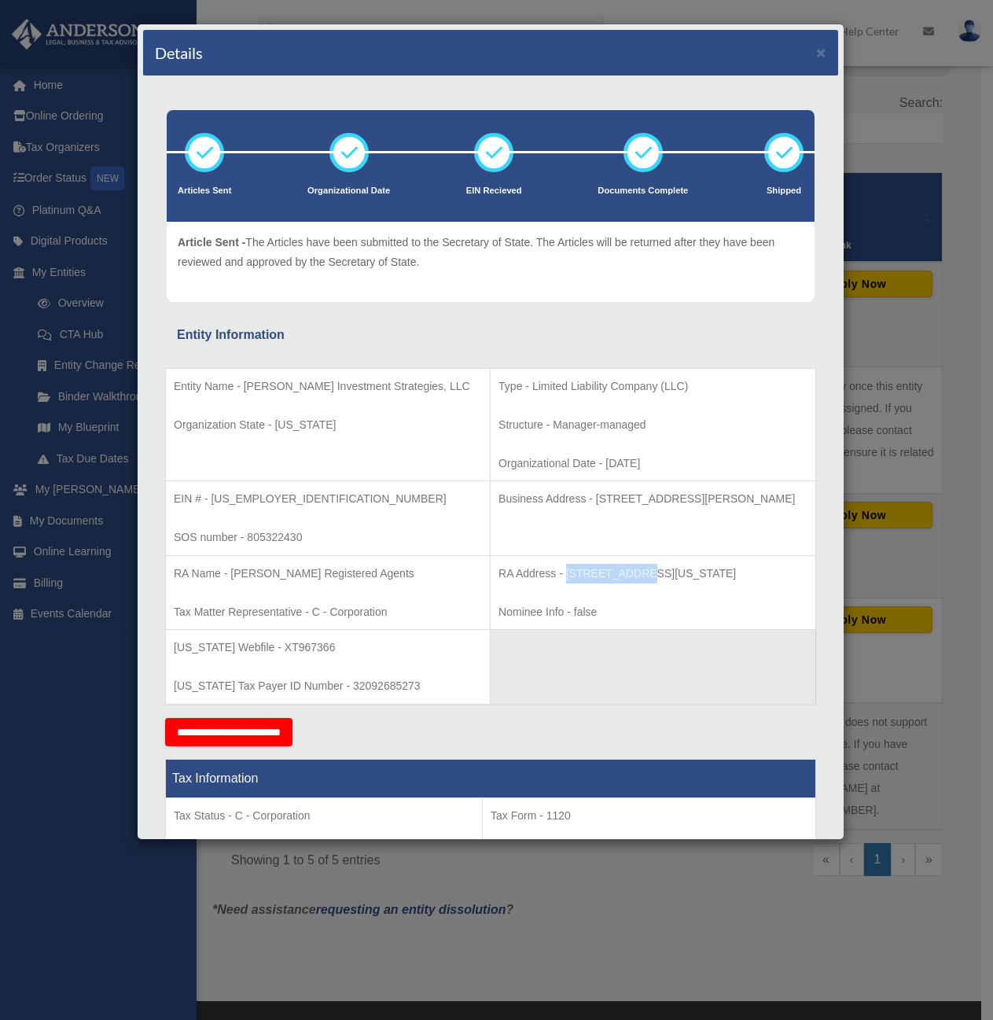
copy p "440 Louisiana"
click at [625, 600] on td "RA Address - 440 Louisiana, Suite 952, Houston, TX 77002 Nominee Info - false" at bounding box center [654, 592] width 326 height 75
drag, startPoint x: 586, startPoint y: 572, endPoint x: 628, endPoint y: 570, distance: 42.5
click at [628, 570] on p "RA Address - 440 Louisiana, Suite 952, Houston, TX 77002" at bounding box center [652, 574] width 309 height 20
copy p "Suite 952"
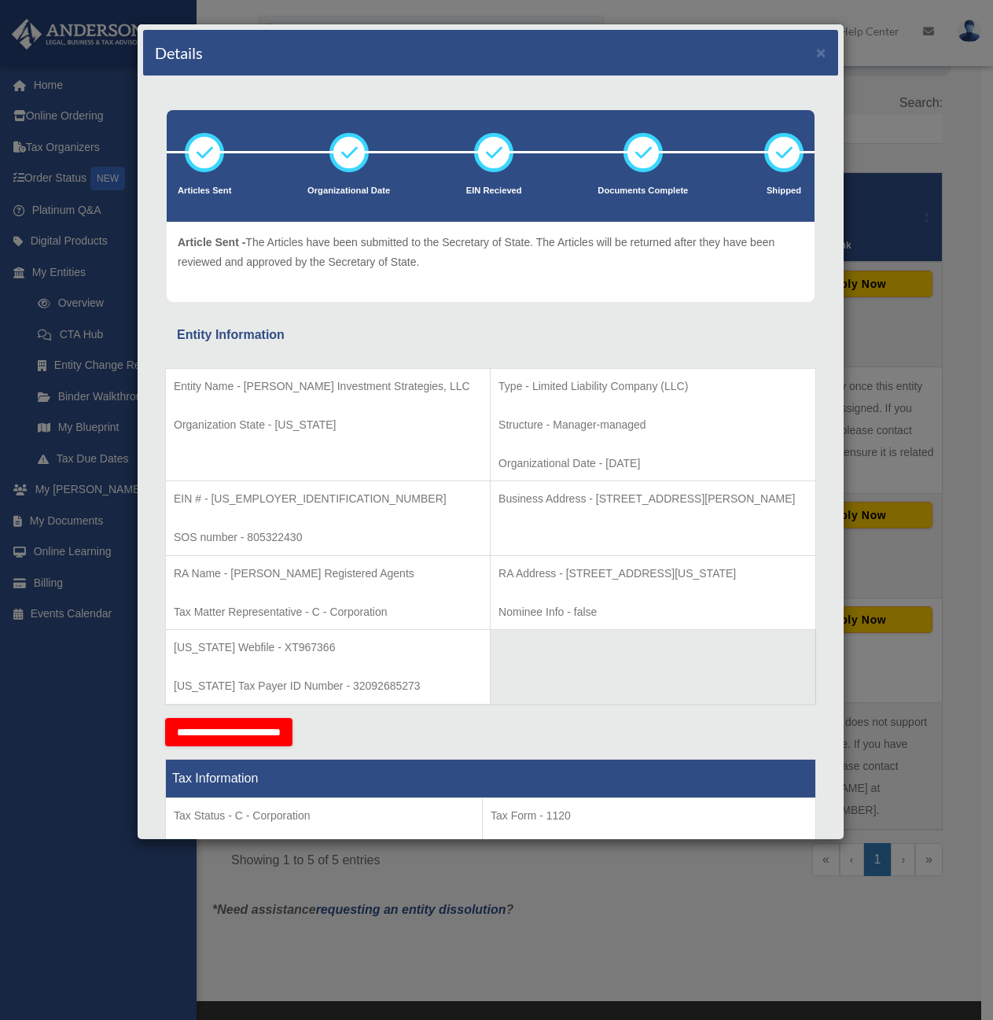
click at [715, 569] on p "RA Address - 440 Louisiana, Suite 952, Houston, TX 77002" at bounding box center [652, 574] width 309 height 20
copy p "77002"
click at [802, 56] on div "Details ×" at bounding box center [490, 53] width 695 height 46
click at [816, 53] on button "×" at bounding box center [821, 52] width 10 height 17
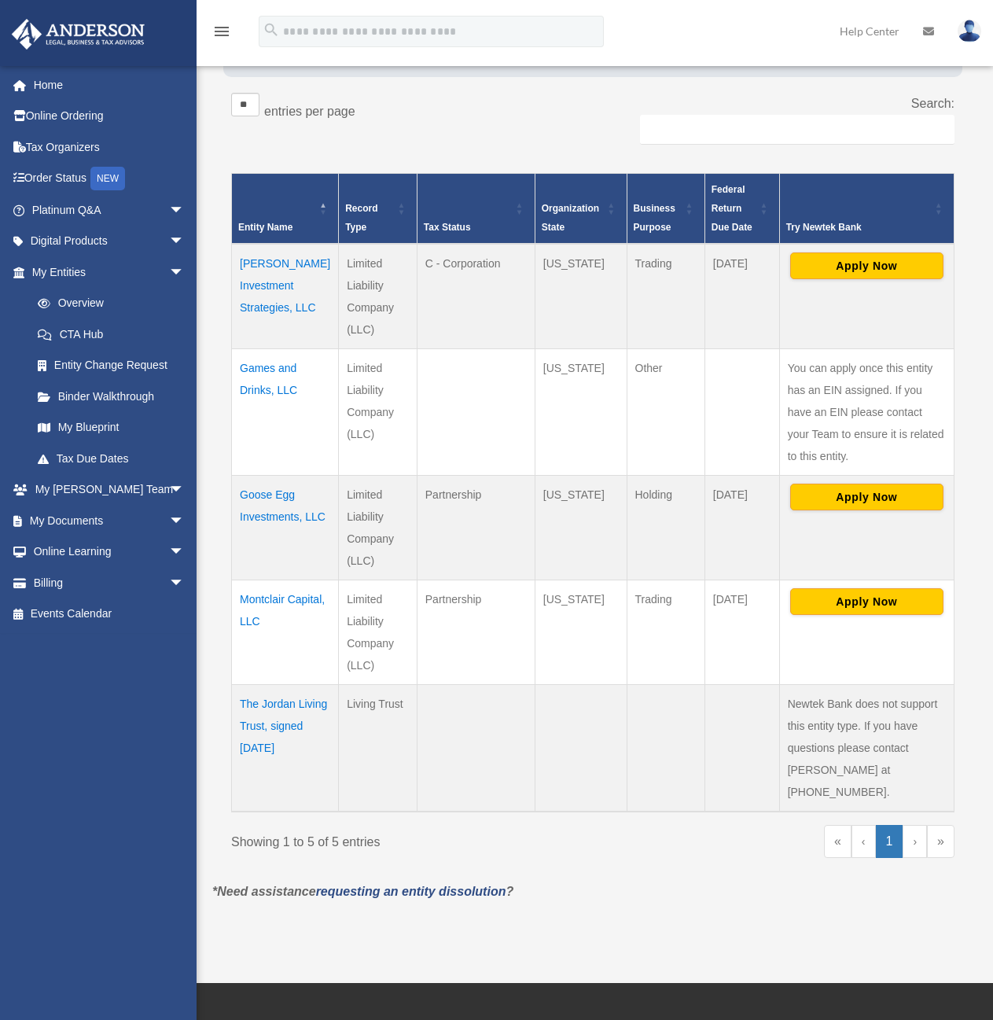
click at [262, 612] on td "Montclair Capital, LLC" at bounding box center [285, 631] width 107 height 105
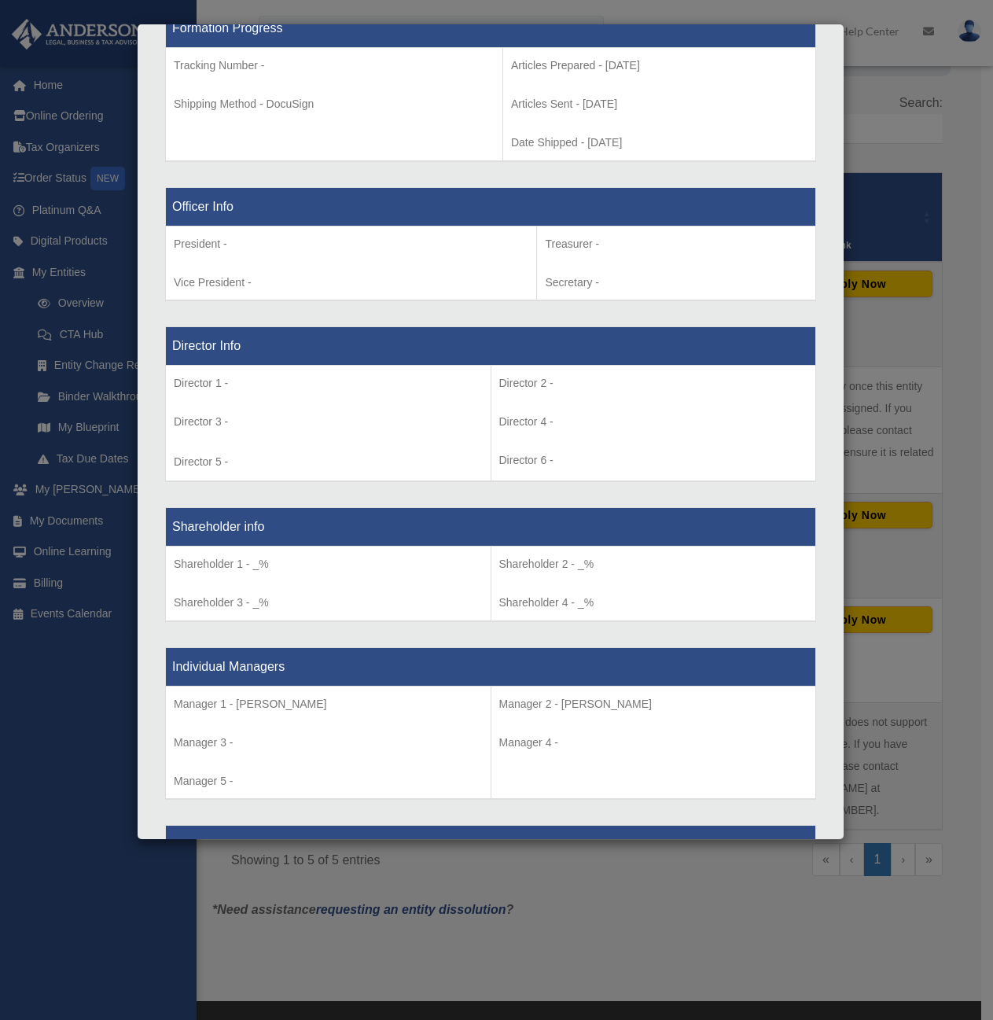
scroll to position [845, 0]
